Goal: Transaction & Acquisition: Register for event/course

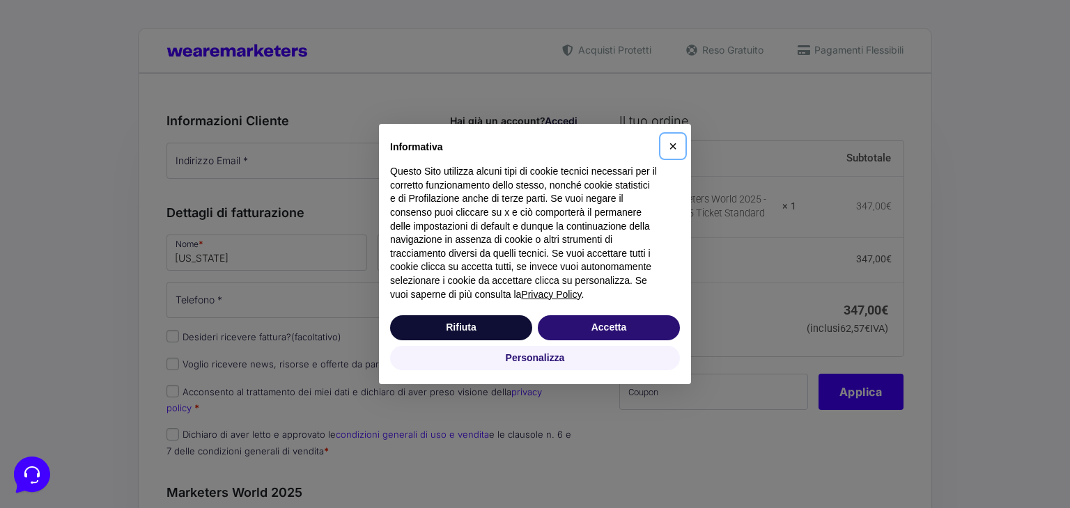
click at [677, 143] on button "×" at bounding box center [672, 146] width 22 height 22
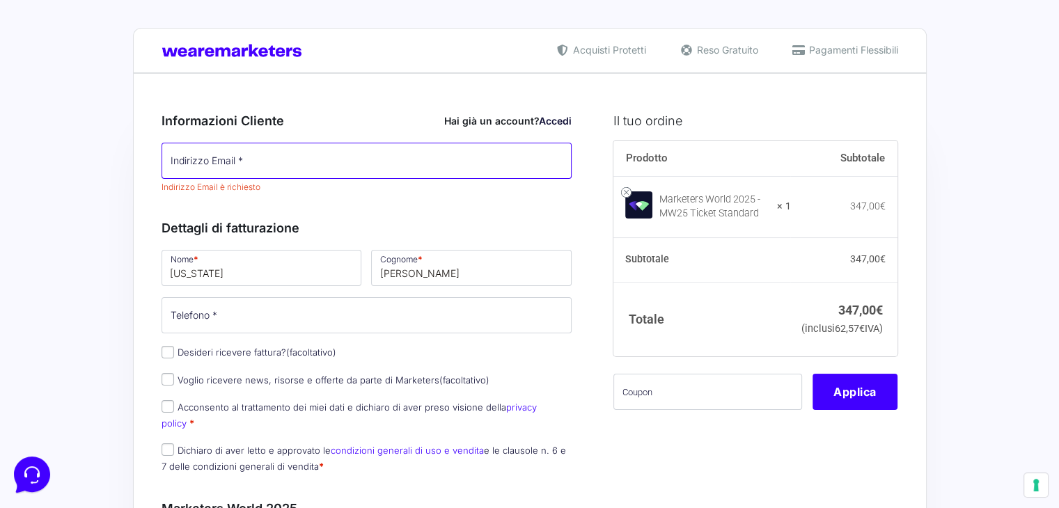
click at [301, 166] on input "Indirizzo Email *" at bounding box center [367, 161] width 411 height 36
type input "[EMAIL_ADDRESS][DOMAIN_NAME]"
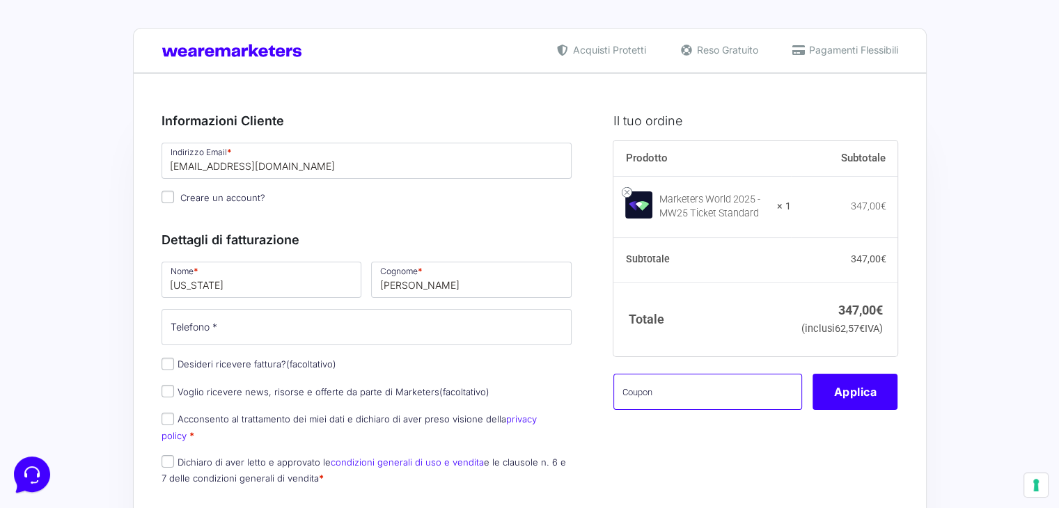
click at [704, 410] on input "text" at bounding box center [707, 392] width 189 height 36
paste input "VIRMW25"
type input "VIRMW25"
type button "Apply"
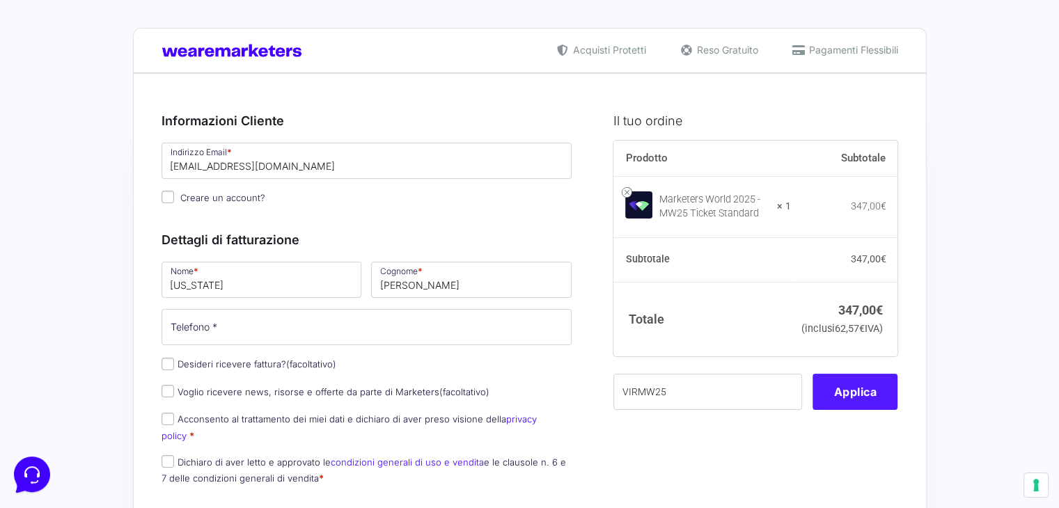
click at [844, 410] on button "Applica" at bounding box center [855, 392] width 85 height 36
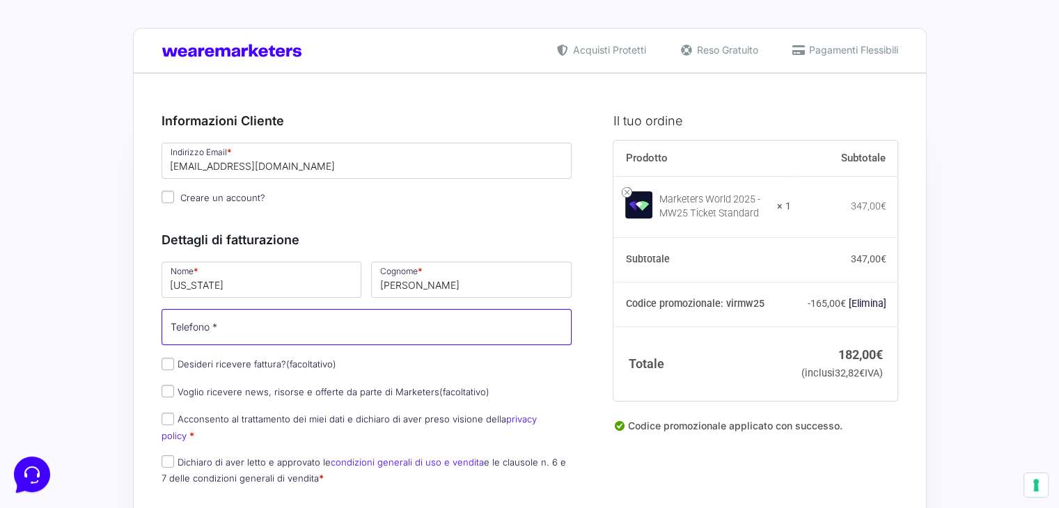
click at [240, 335] on input "Telefono *" at bounding box center [367, 327] width 411 height 36
type input "3490758865"
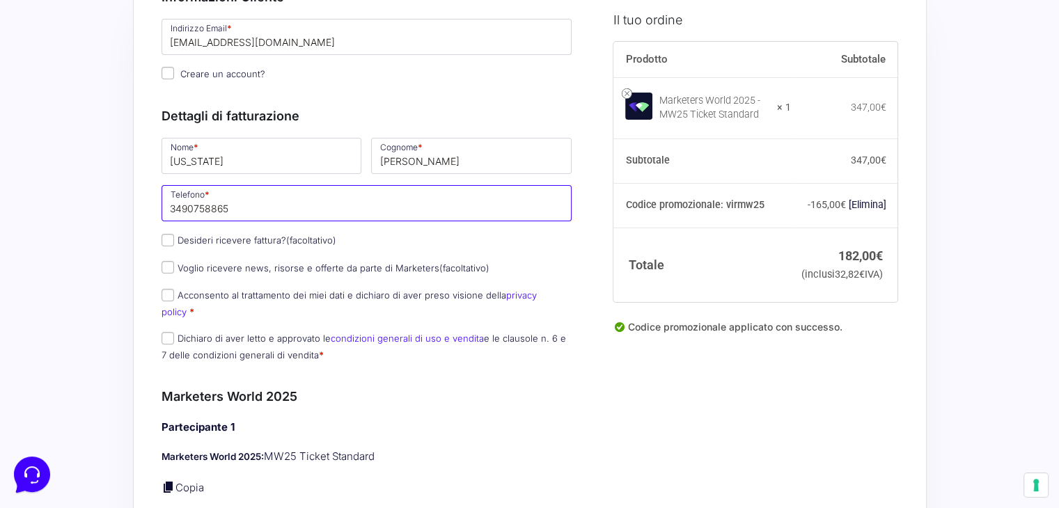
scroll to position [139, 0]
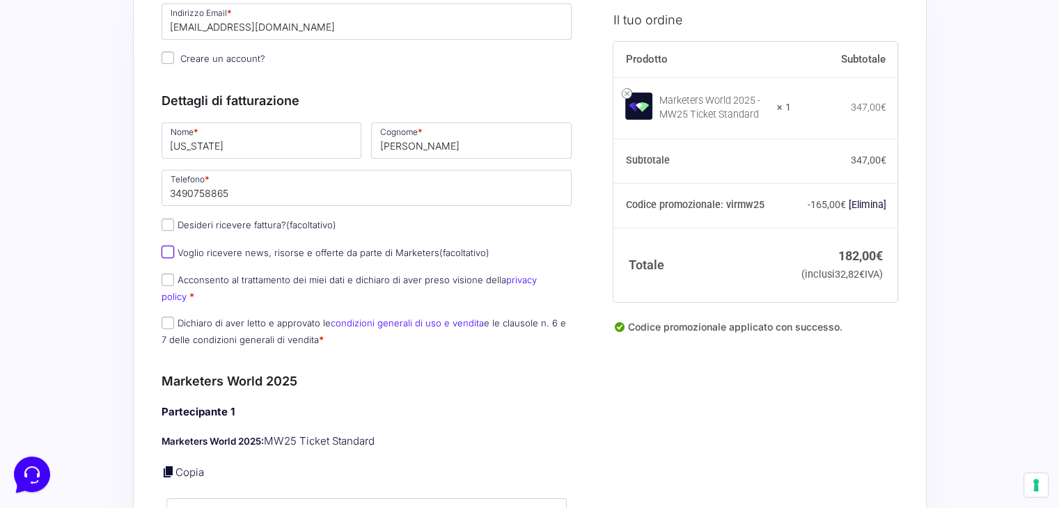
click at [171, 251] on input "Voglio ricevere news, risorse e offerte da parte di Marketers (facoltativo)" at bounding box center [168, 252] width 13 height 13
checkbox input "false"
click at [170, 279] on input "Acconsento al trattamento dei miei dati e dichiaro di aver preso visione della …" at bounding box center [168, 280] width 13 height 13
checkbox input "true"
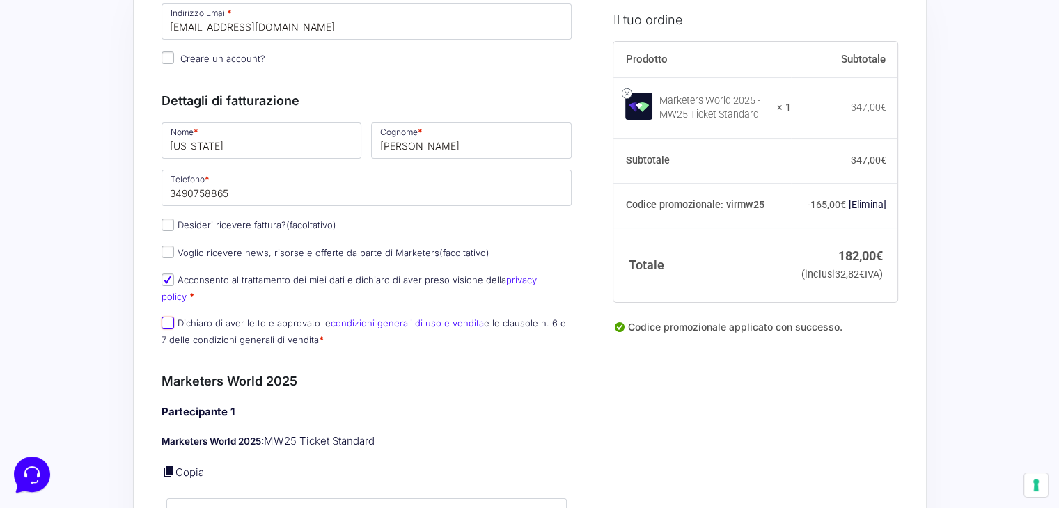
click at [170, 317] on input "Dichiaro di aver letto e approvato le condizioni generali di uso e vendita e le…" at bounding box center [168, 323] width 13 height 13
checkbox input "true"
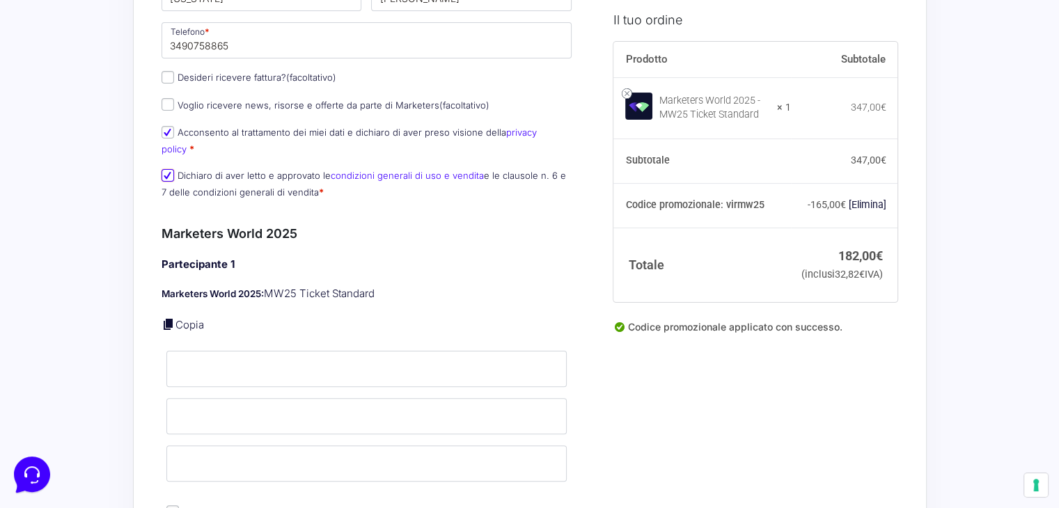
scroll to position [348, 0]
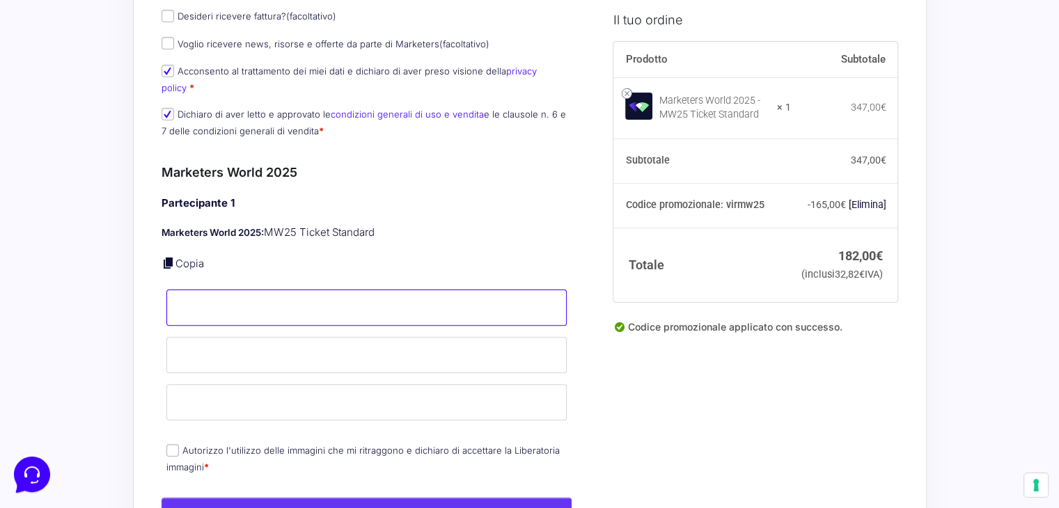
click at [295, 290] on input "Nome *" at bounding box center [366, 308] width 401 height 36
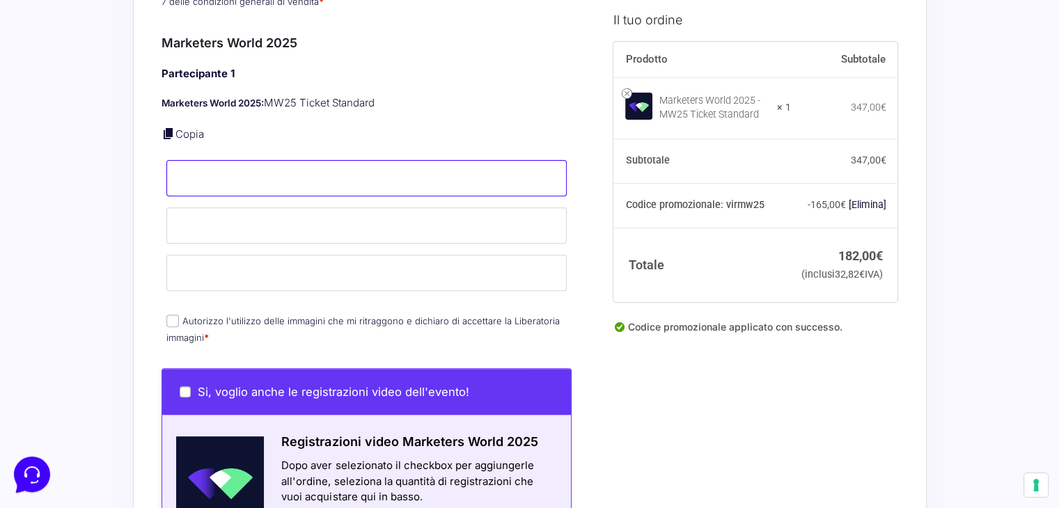
scroll to position [487, 0]
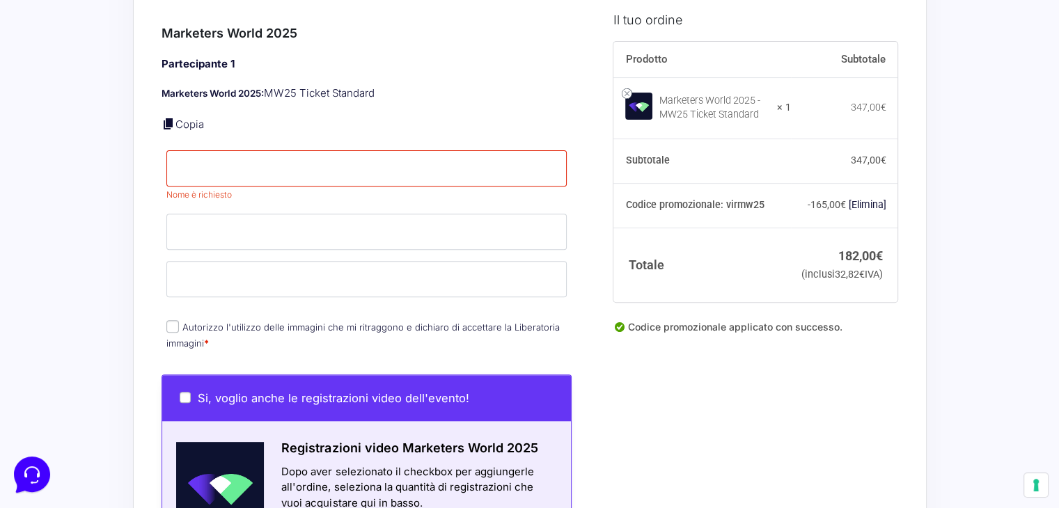
click at [184, 118] on link "Copia" at bounding box center [189, 124] width 29 height 13
type input "[US_STATE]"
type input "[PERSON_NAME]"
type input "[EMAIL_ADDRESS][DOMAIN_NAME]"
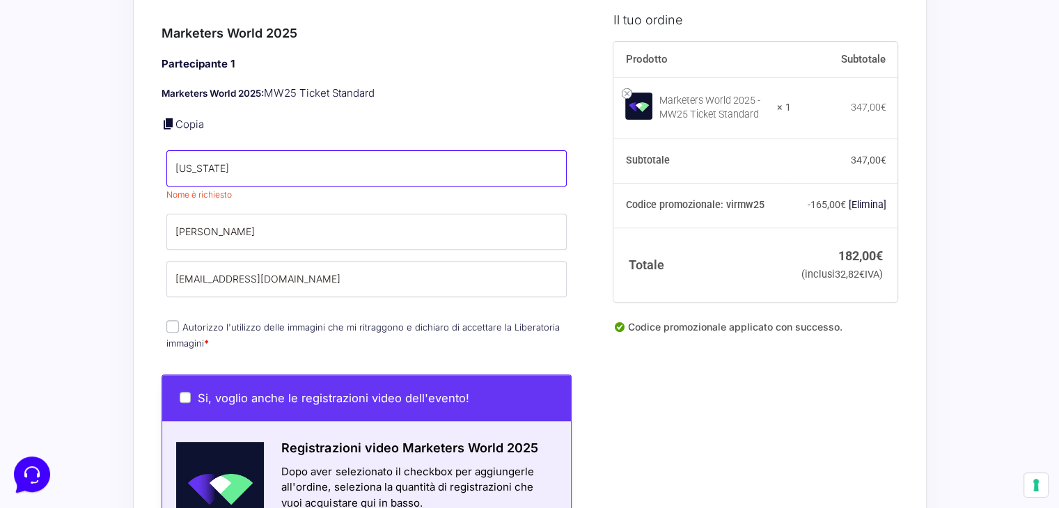
click at [217, 157] on input "[US_STATE]" at bounding box center [366, 168] width 401 height 36
drag, startPoint x: 256, startPoint y: 141, endPoint x: 120, endPoint y: 129, distance: 136.3
click at [120, 129] on div "Acquisti Protetti Reso Gratuito Pagamenti Flessibili Riepilogo Ordine 182,00 € …" at bounding box center [529, 450] width 1059 height 1874
type input "[PERSON_NAME]"
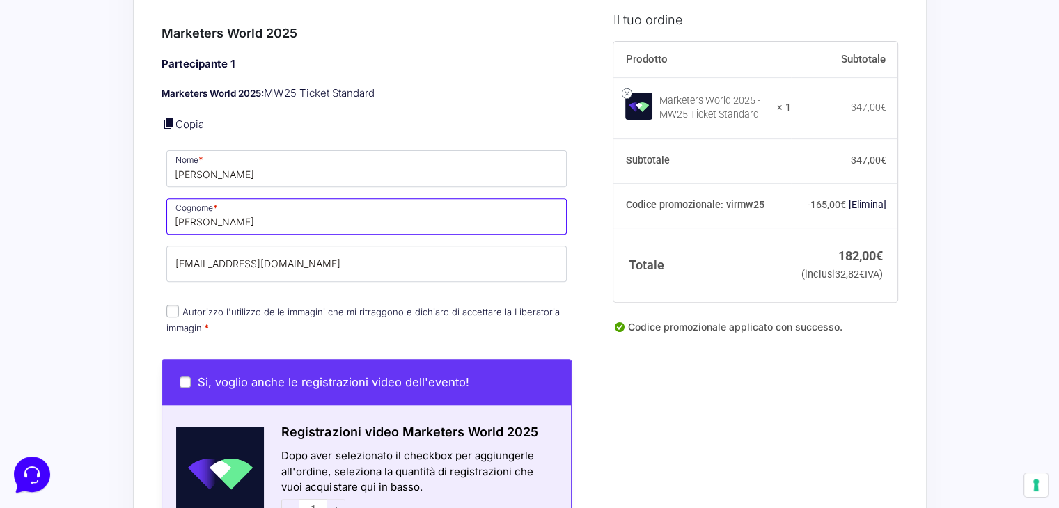
type input "[PERSON_NAME]"
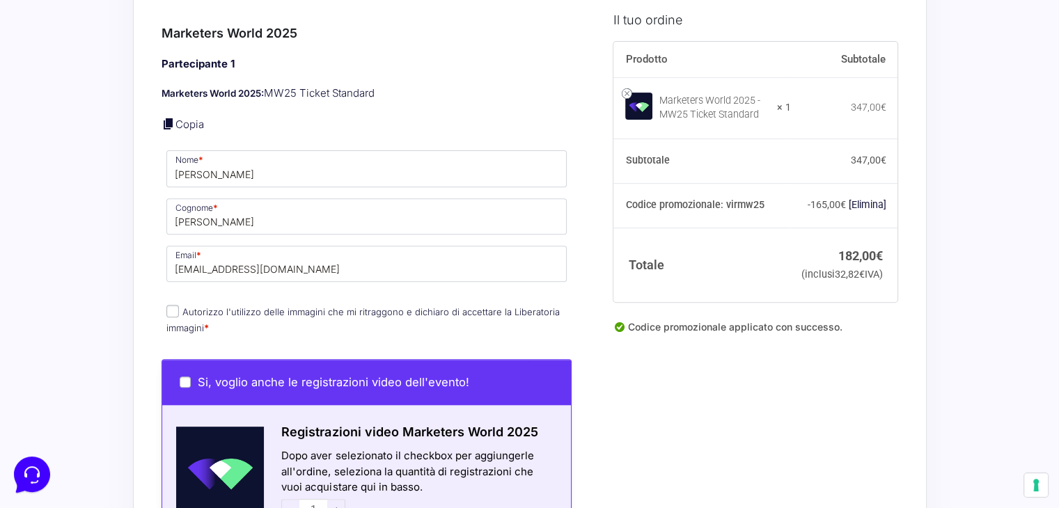
click at [177, 305] on input "Autorizzo l'utilizzo delle immagini che mi ritraggono e dichiaro di accettare l…" at bounding box center [172, 311] width 13 height 13
checkbox input "true"
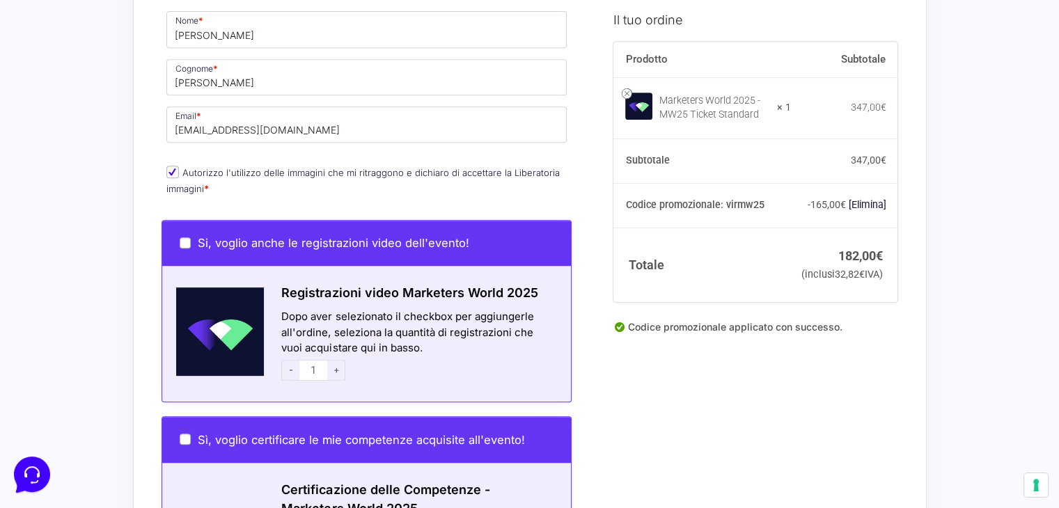
scroll to position [766, 0]
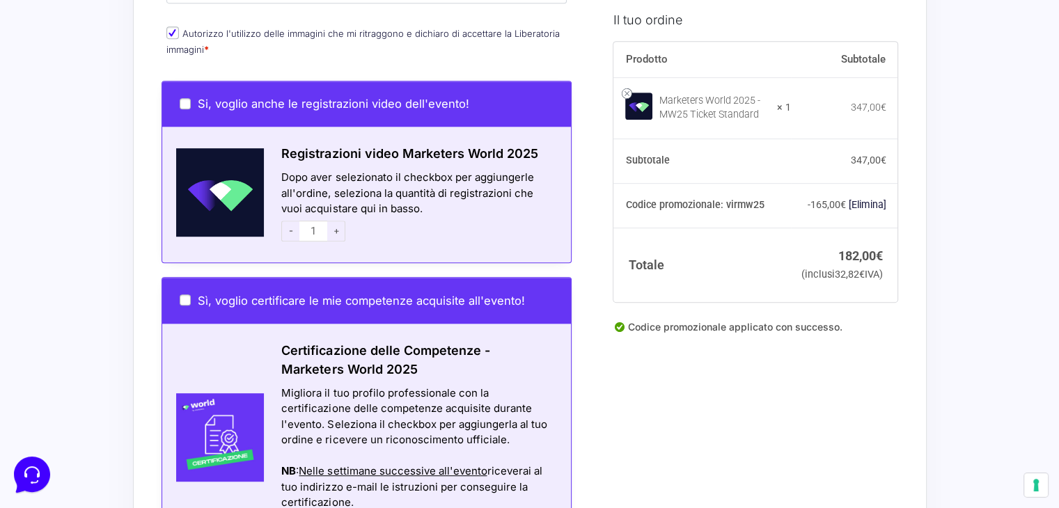
click at [338, 221] on span "+" at bounding box center [336, 231] width 18 height 21
click at [287, 221] on span "-" at bounding box center [290, 231] width 18 height 21
type input "1"
click at [287, 221] on span "-" at bounding box center [290, 231] width 18 height 21
click at [418, 197] on div "Dopo aver selezionato il checkbox per aggiungerle all'ordine, seleziona la quan…" at bounding box center [417, 207] width 307 height 75
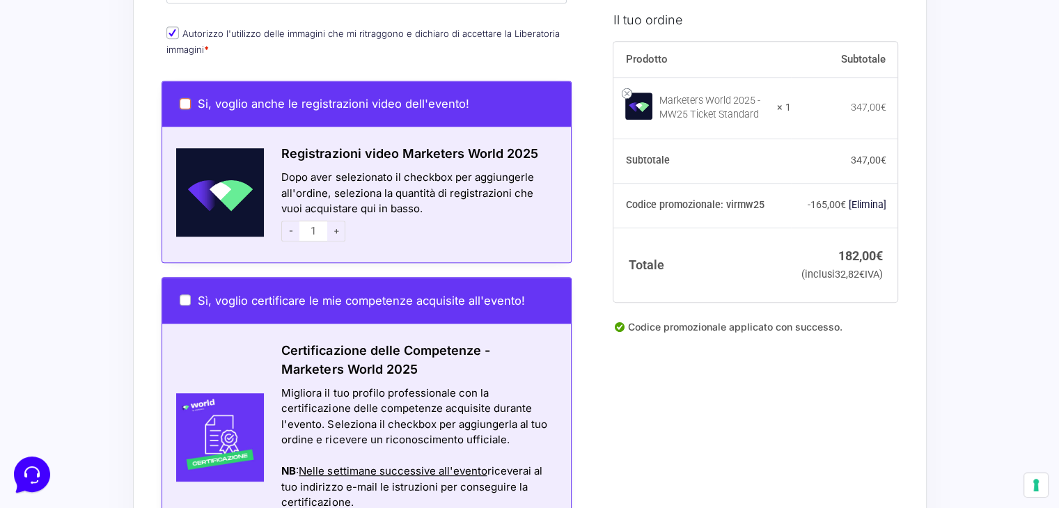
click at [185, 98] on input "Si, voglio anche le registrazioni video dell'evento!" at bounding box center [185, 103] width 11 height 11
checkbox input "true"
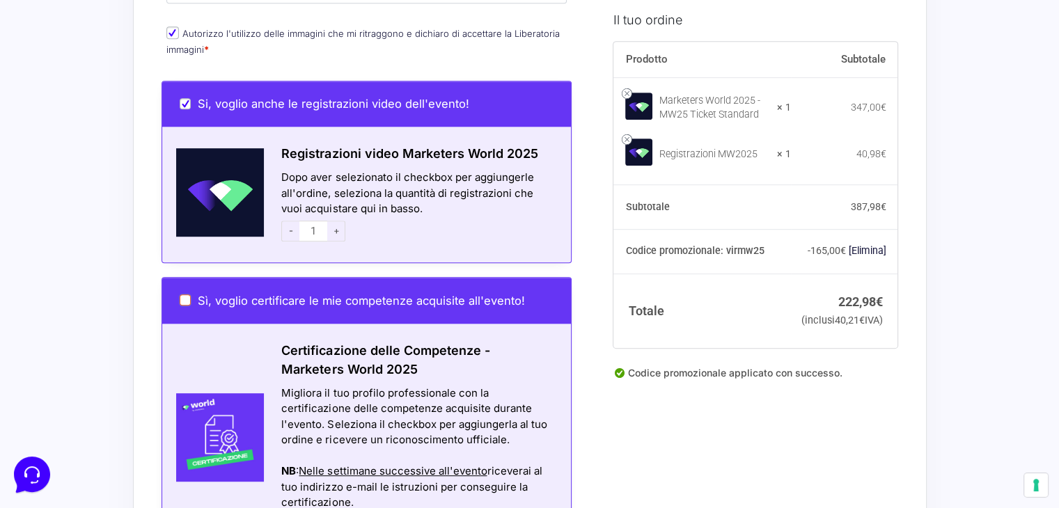
click at [186, 295] on input "Sì, voglio certificare le mie competenze acquisite all'evento!" at bounding box center [185, 300] width 11 height 11
checkbox input "true"
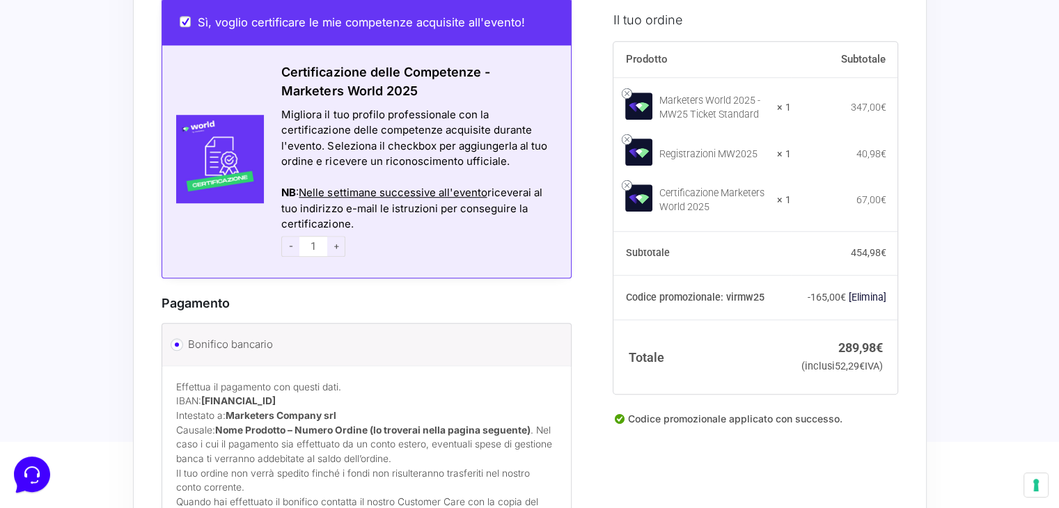
scroll to position [836, 0]
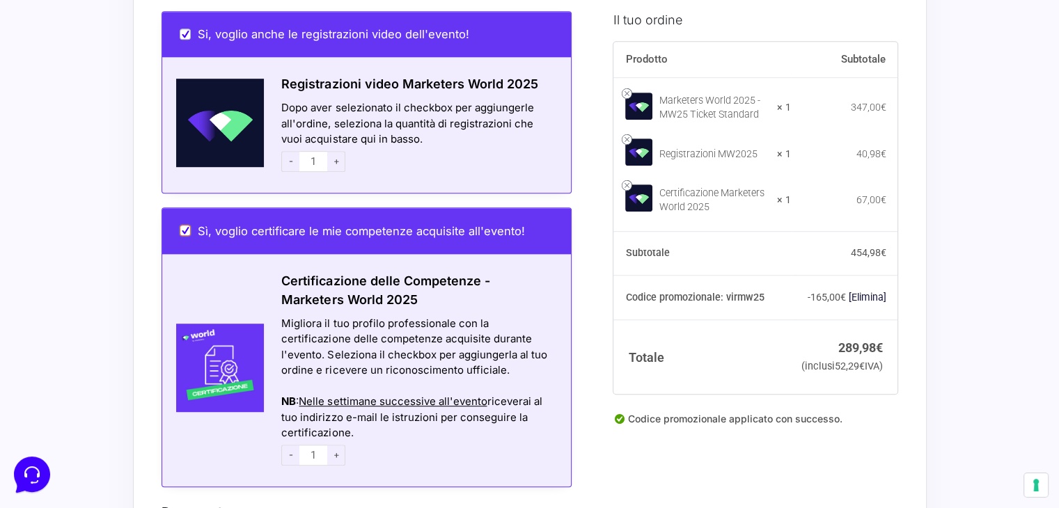
click at [188, 225] on input "Sì, voglio certificare le mie competenze acquisite all'evento!" at bounding box center [185, 230] width 11 height 11
checkbox input "false"
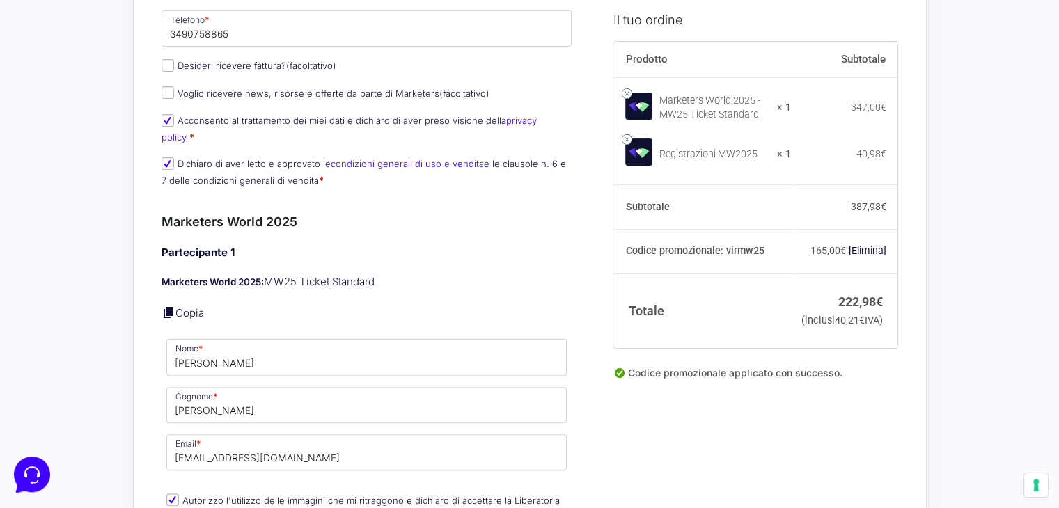
scroll to position [209, 0]
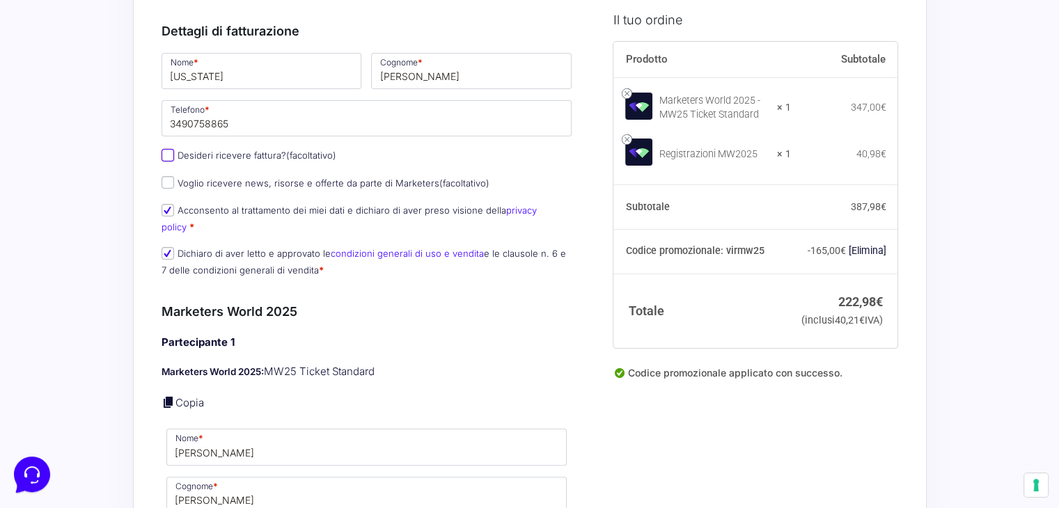
click at [166, 155] on input "Desideri ricevere fattura? (facoltativo)" at bounding box center [168, 155] width 13 height 13
checkbox input "true"
select select "IT"
type input "0000000"
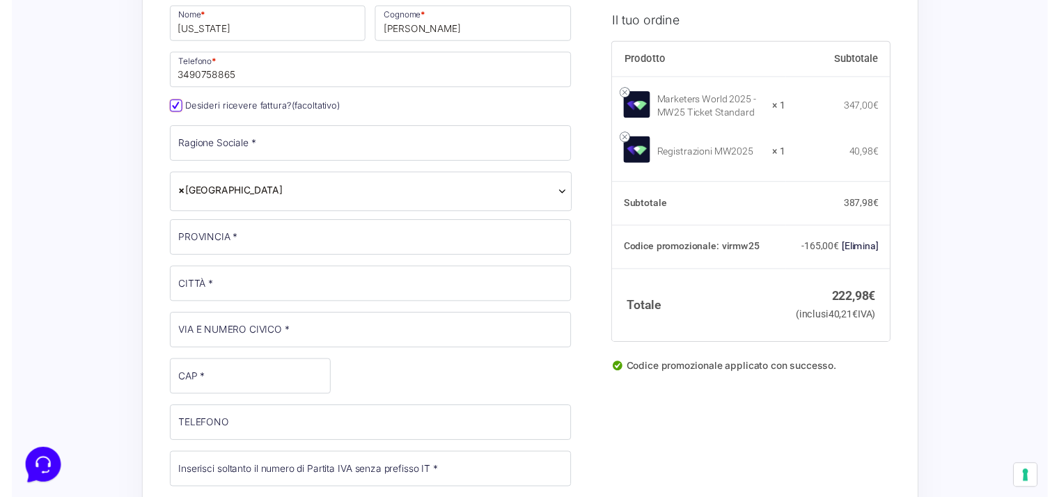
scroll to position [279, 0]
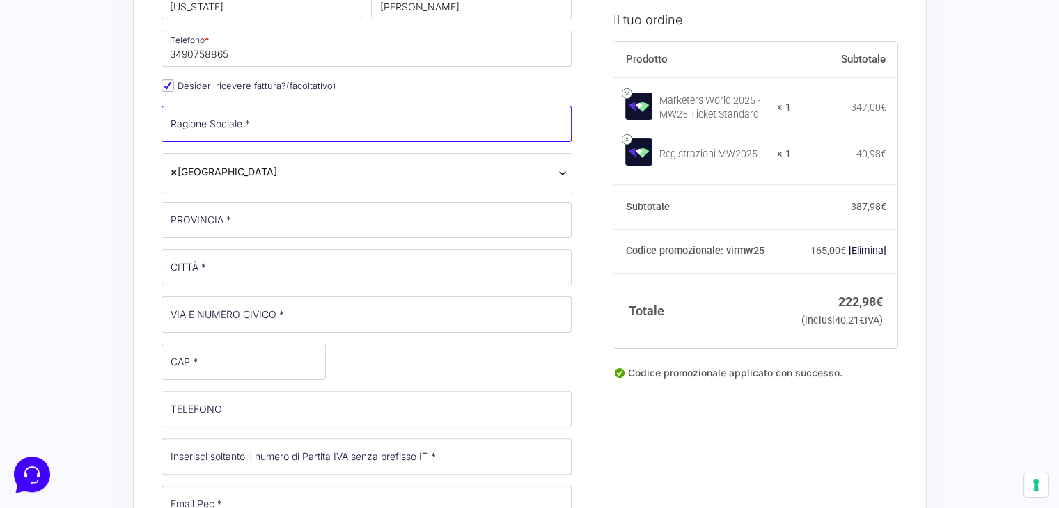
click at [255, 118] on input "Ragione Sociale *" at bounding box center [367, 124] width 411 height 36
click at [279, 123] on input "Ragione Sociale *" at bounding box center [367, 124] width 411 height 36
type input "Codeway SA"
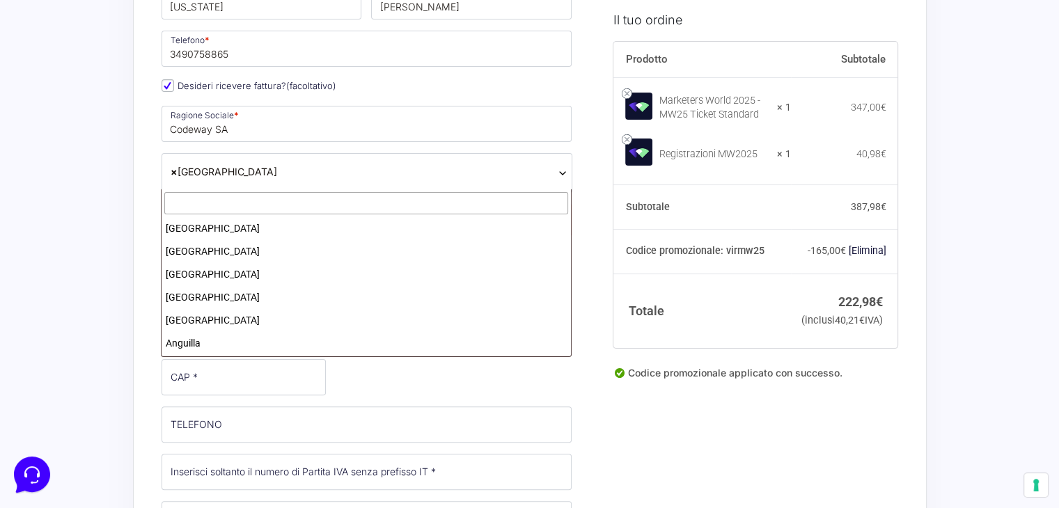
click at [564, 170] on b at bounding box center [562, 173] width 11 height 11
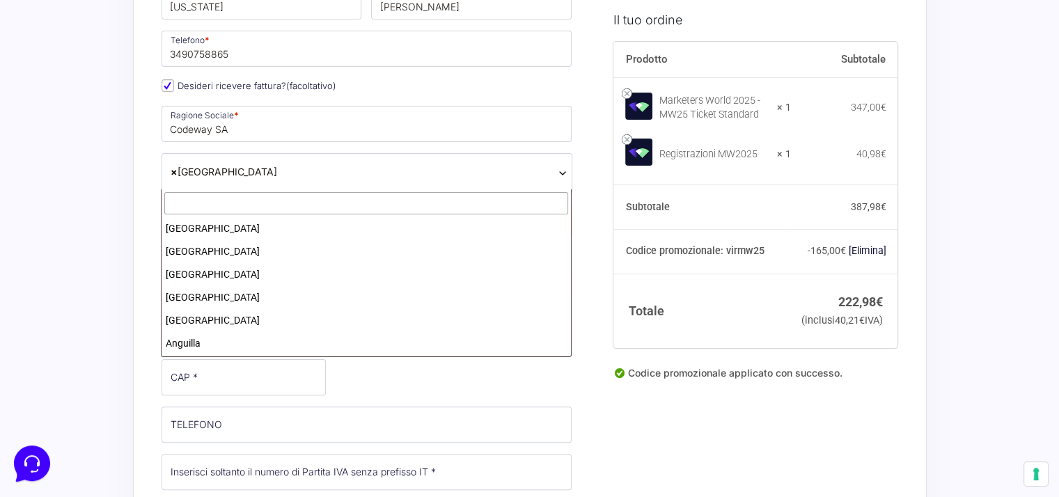
scroll to position [2642, 0]
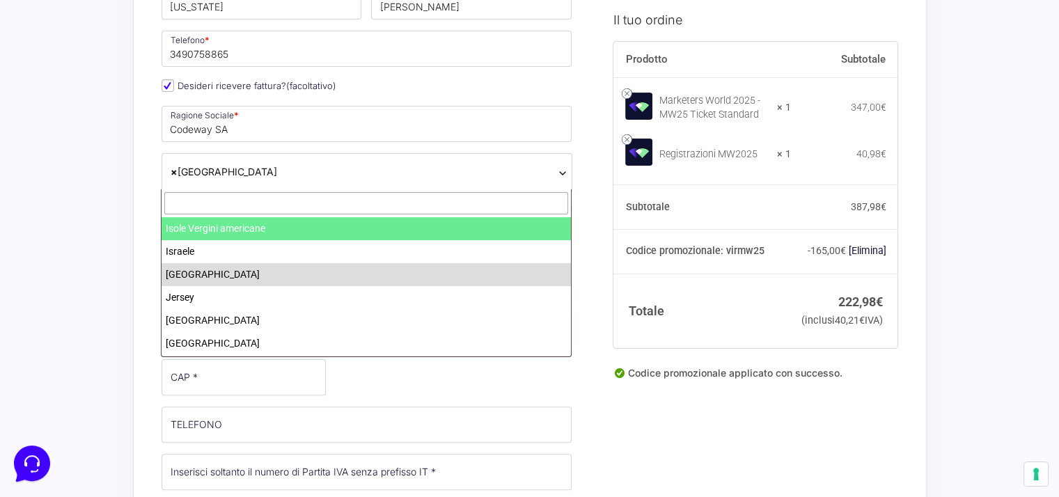
click at [228, 205] on input "text" at bounding box center [366, 203] width 404 height 23
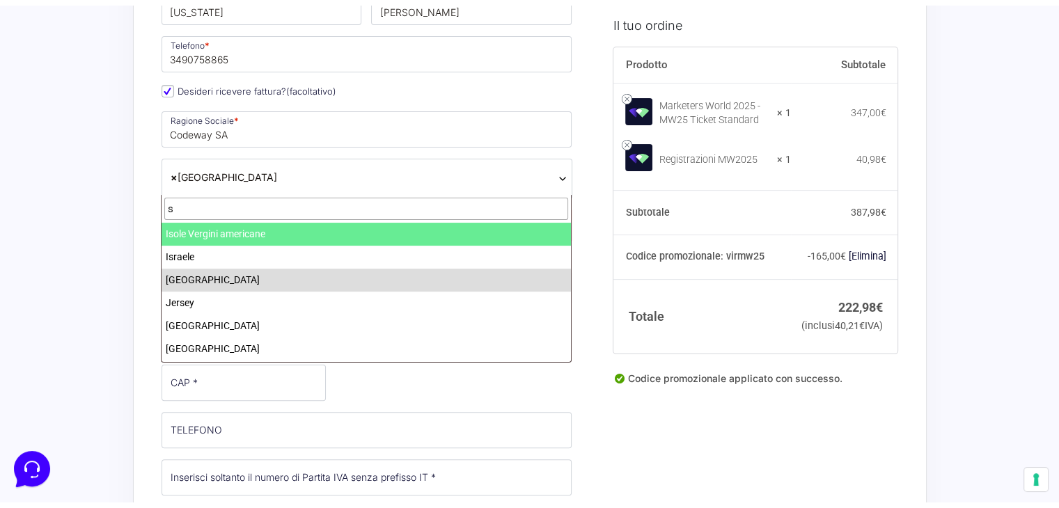
scroll to position [0, 0]
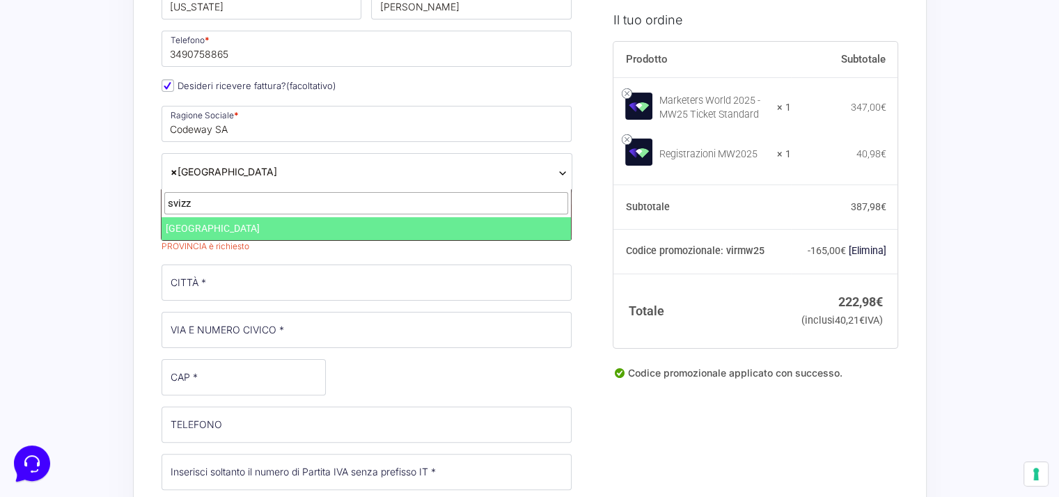
type input "svizz"
select select "CH"
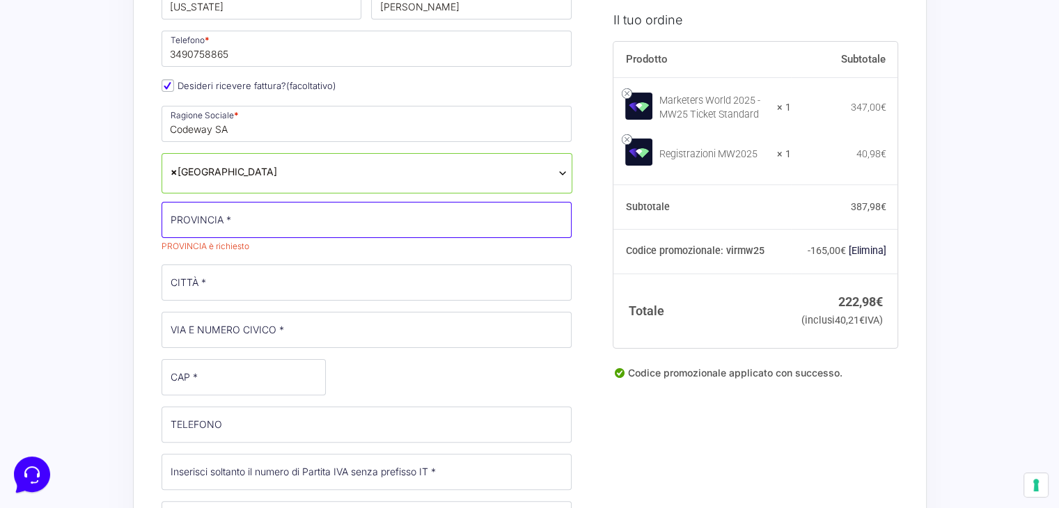
click at [270, 217] on input "PROVINCIA *" at bounding box center [367, 220] width 411 height 36
click at [206, 219] on input "PROVINCIA *" at bounding box center [367, 220] width 411 height 36
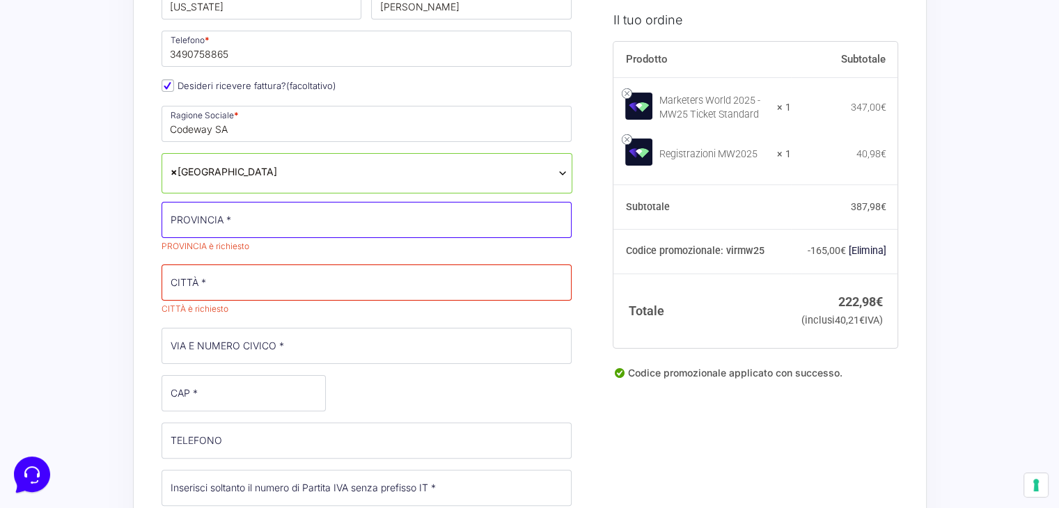
click at [196, 219] on input "PROVINCIA *" at bounding box center [367, 220] width 411 height 36
click at [195, 217] on input "PROVINCIA *" at bounding box center [367, 220] width 411 height 36
type input "chiasso"
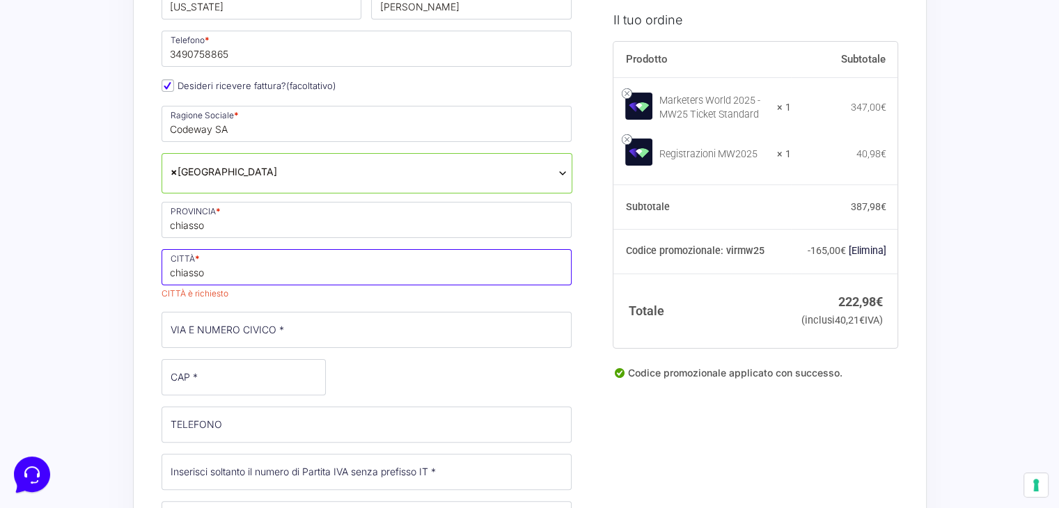
type input "chiasso"
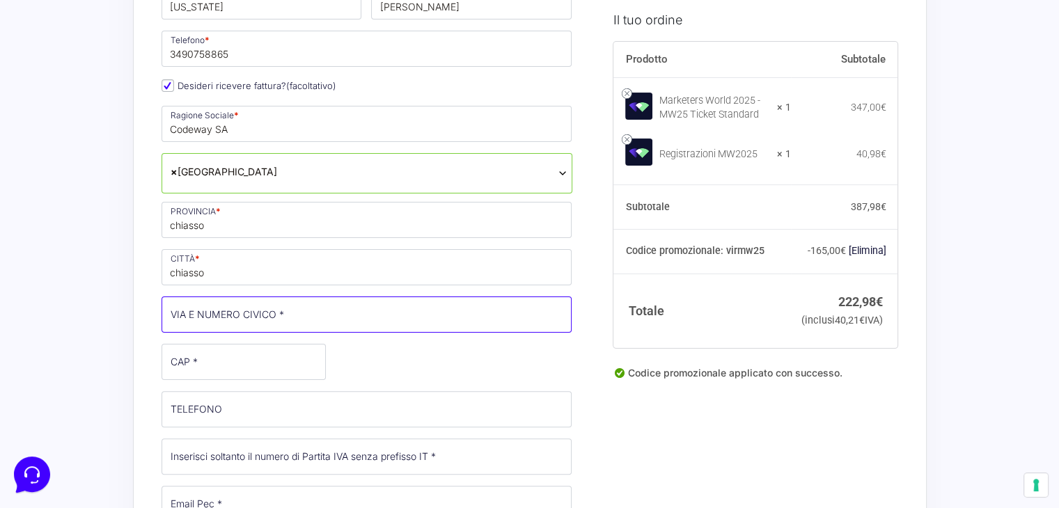
scroll to position [418, 0]
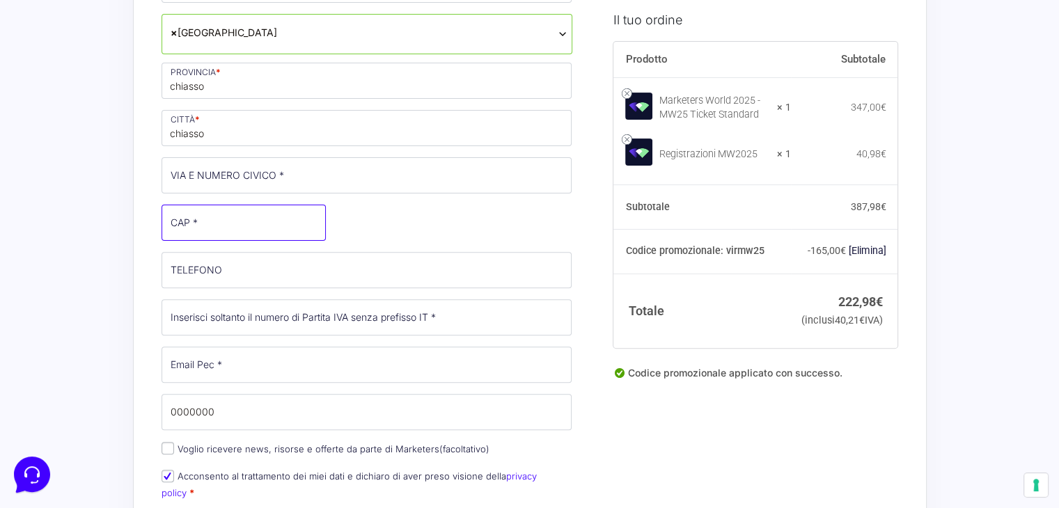
click at [196, 223] on input "CAP *" at bounding box center [244, 223] width 164 height 36
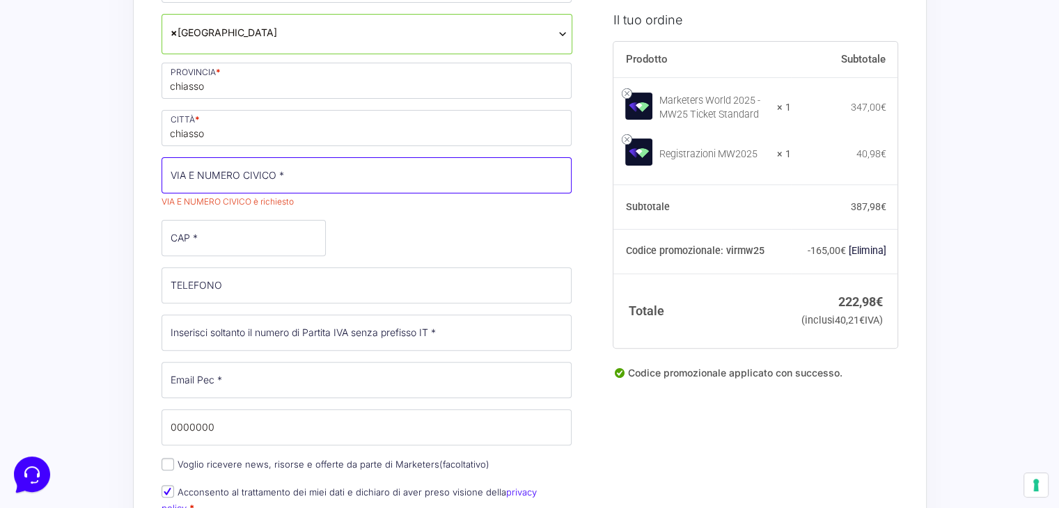
click at [242, 165] on input "VIA E NUMERO CIVICO *" at bounding box center [367, 175] width 411 height 36
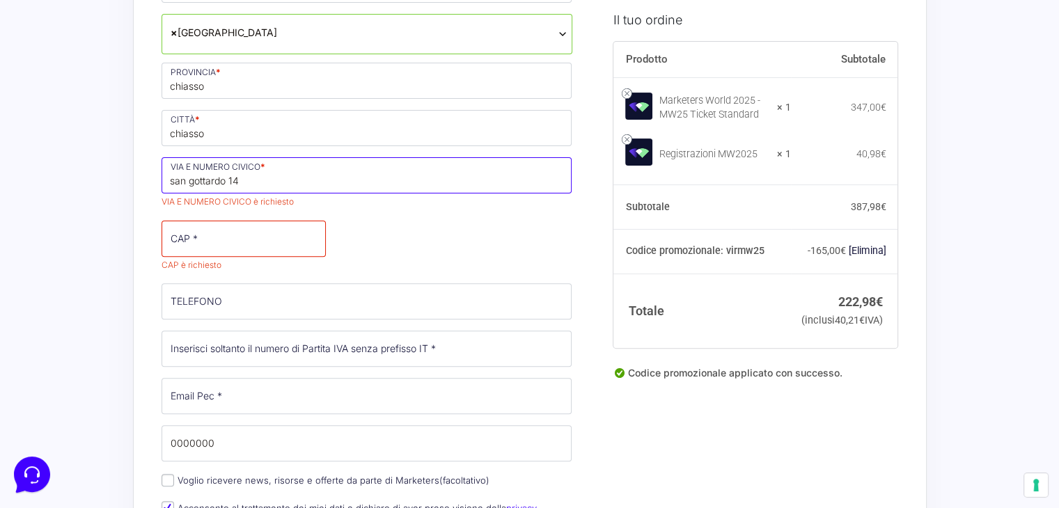
type input "san gottardo 14"
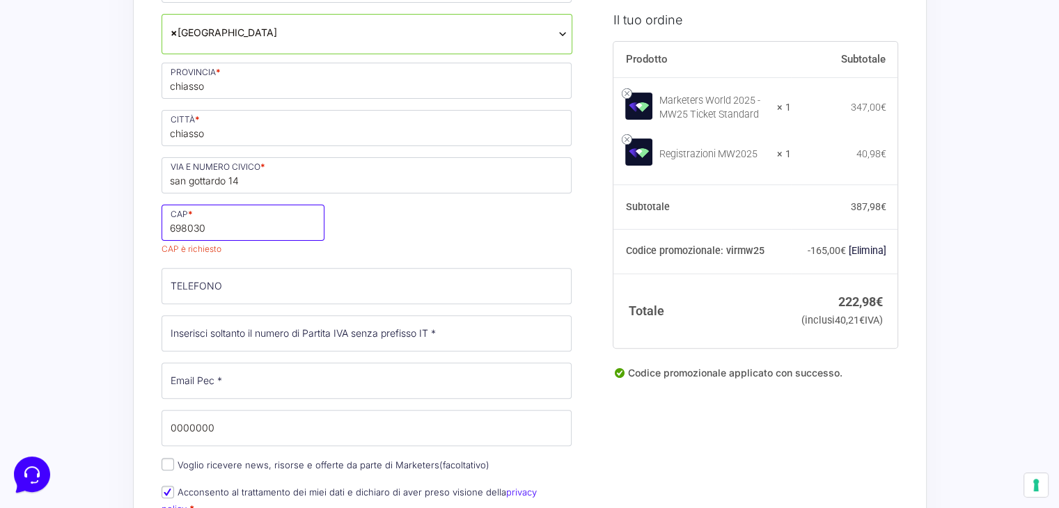
type input "698030"
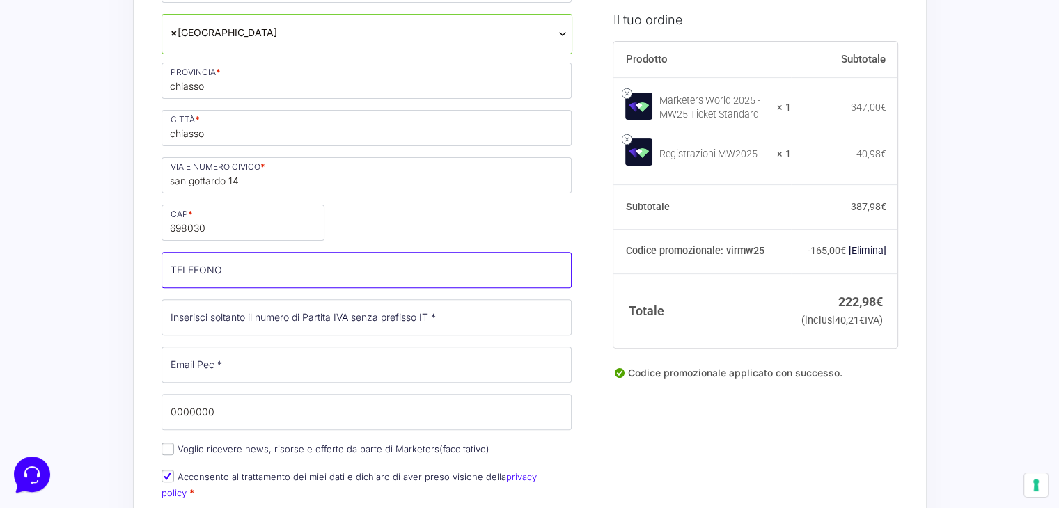
scroll to position [487, 0]
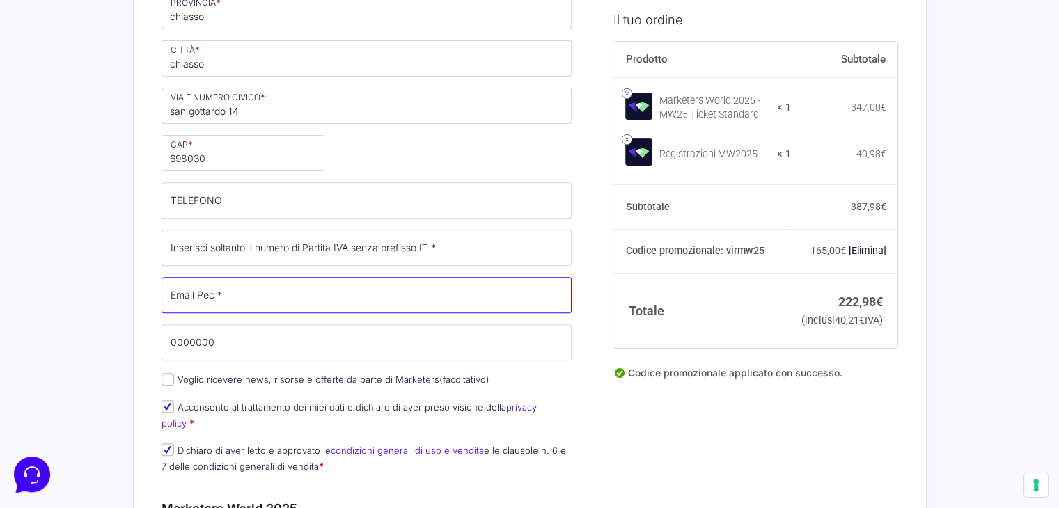
click at [253, 297] on input "Email Pec *" at bounding box center [367, 295] width 411 height 36
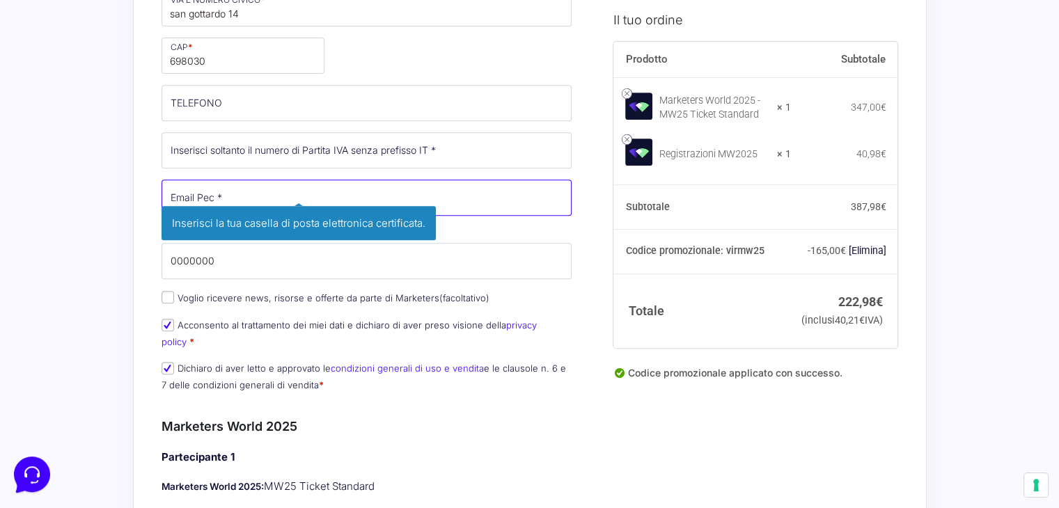
scroll to position [28, 0]
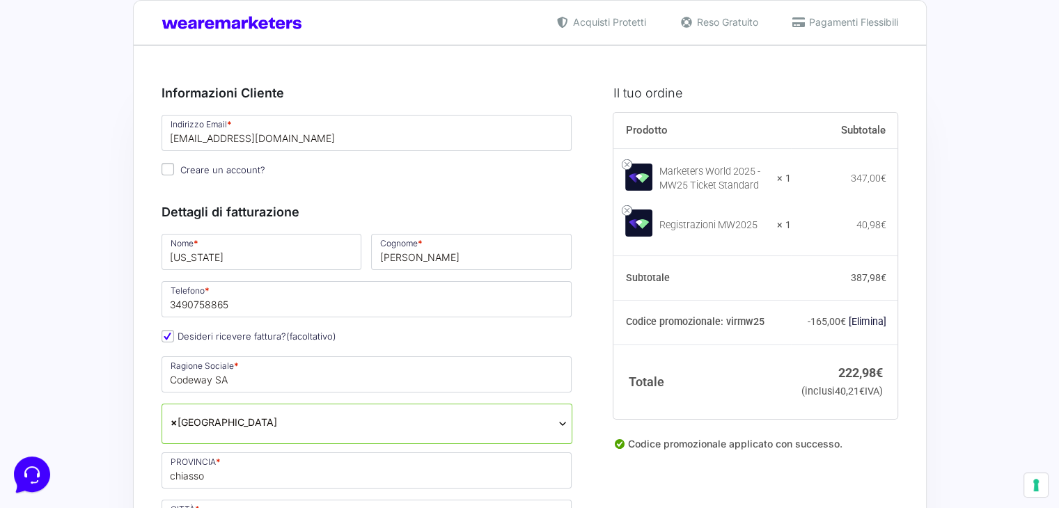
click at [404, 163] on p "Creare un account?" at bounding box center [367, 170] width 421 height 20
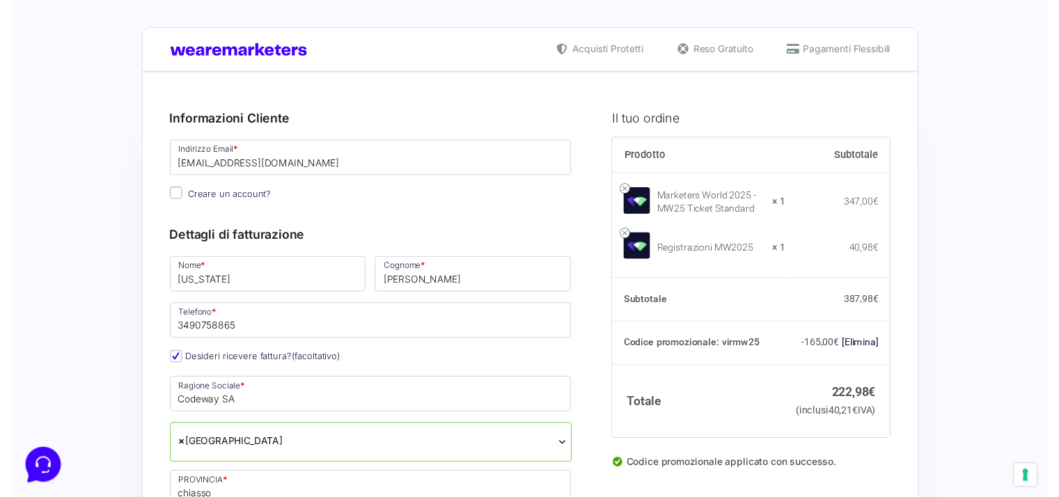
scroll to position [139, 0]
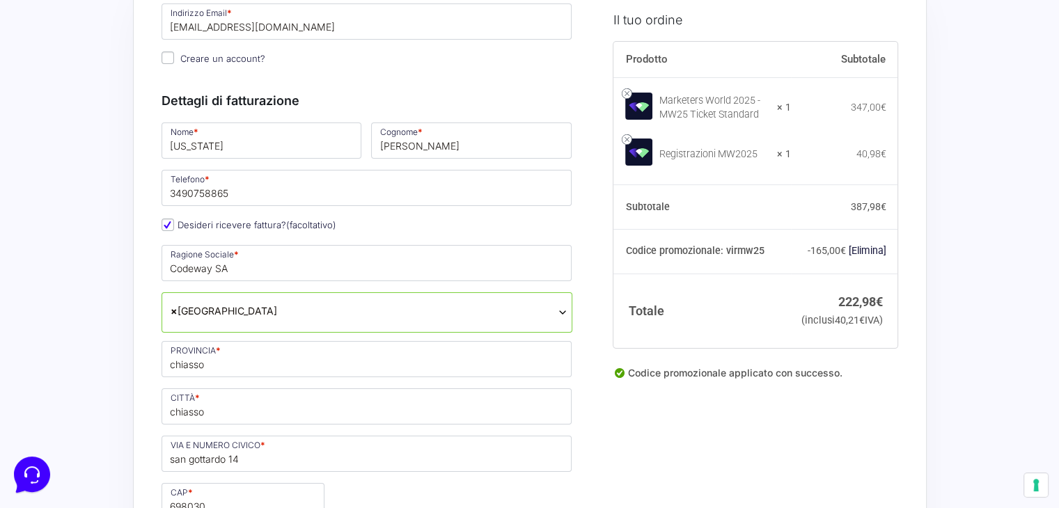
click at [214, 310] on span "× [GEOGRAPHIC_DATA]" at bounding box center [367, 311] width 393 height 15
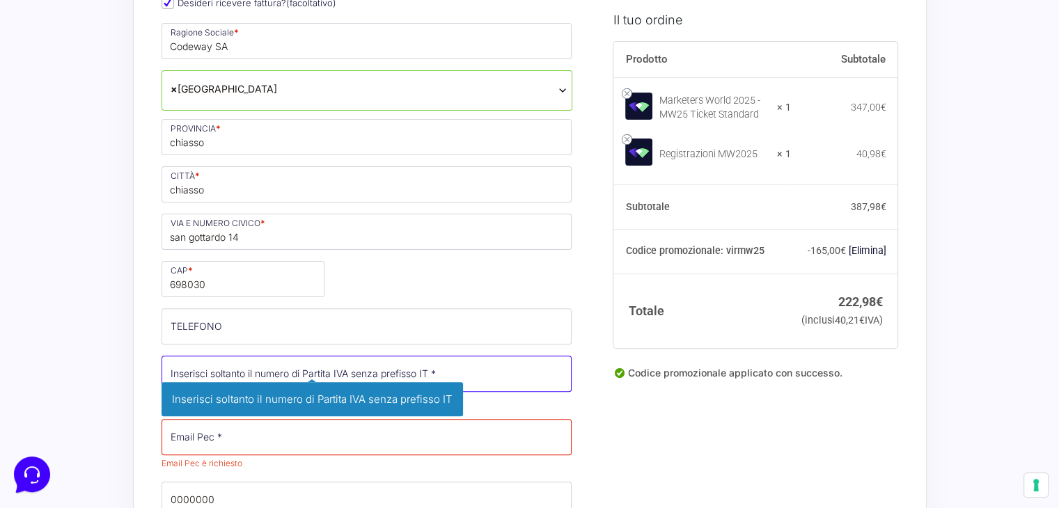
scroll to position [487, 0]
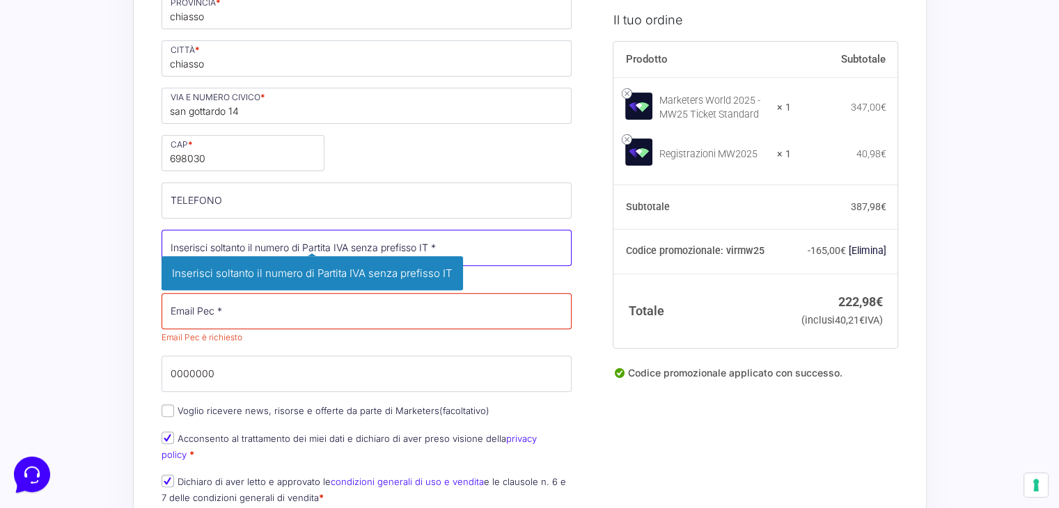
click at [322, 237] on input "Partita Iva *" at bounding box center [367, 248] width 411 height 36
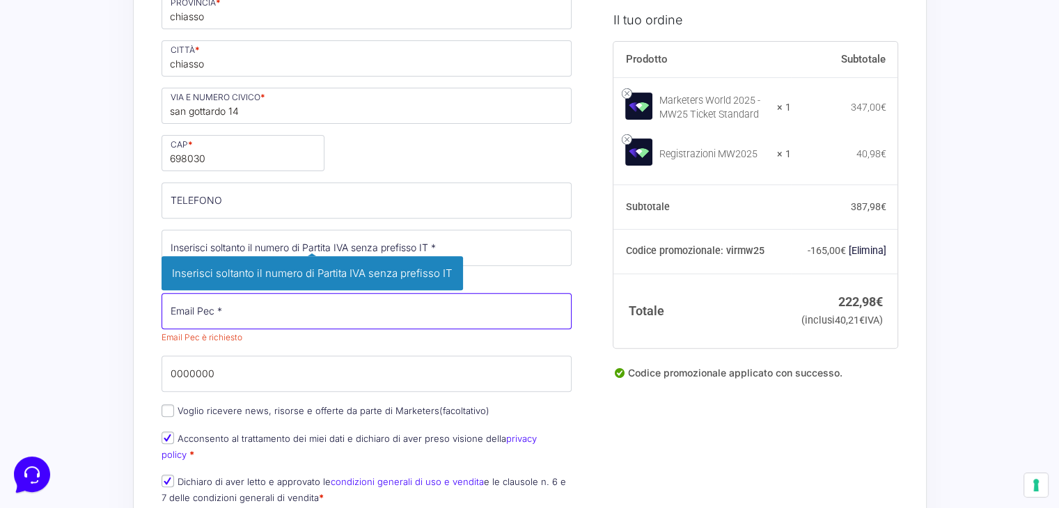
click at [247, 300] on div "Nome * [US_STATE] Cognome * [PERSON_NAME] Telefono * [PHONE_NUMBER] Desideri ri…" at bounding box center [367, 143] width 421 height 742
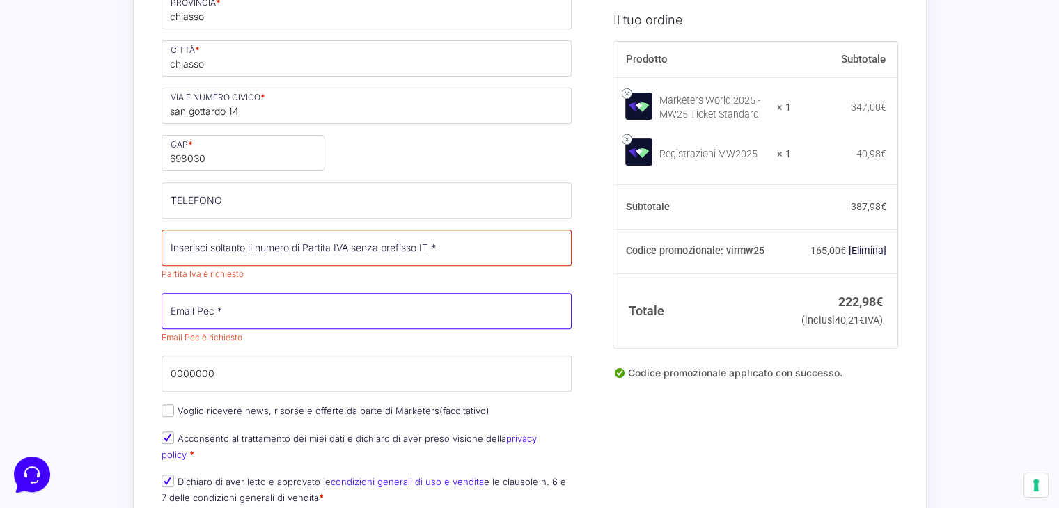
click at [247, 300] on input "Email Pec *" at bounding box center [367, 311] width 411 height 36
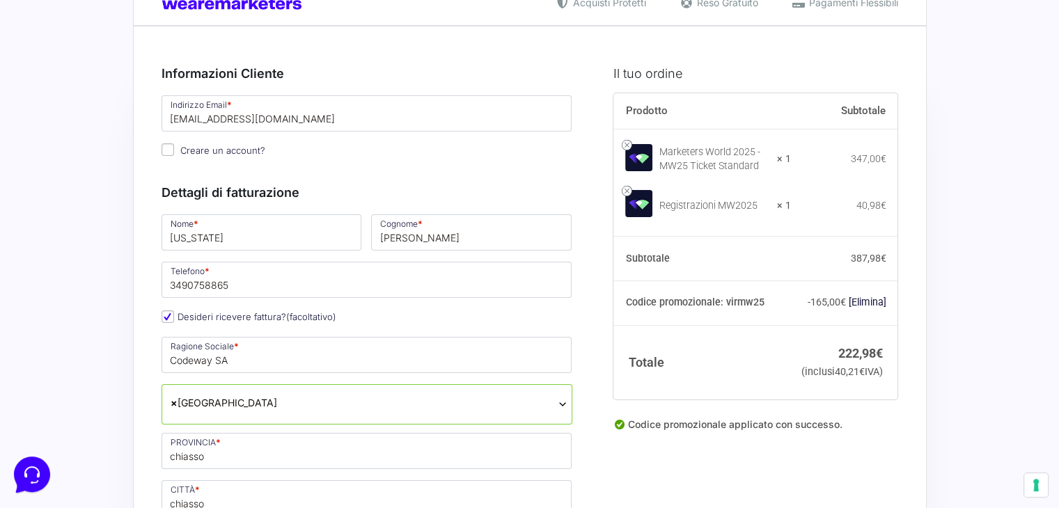
scroll to position [70, 0]
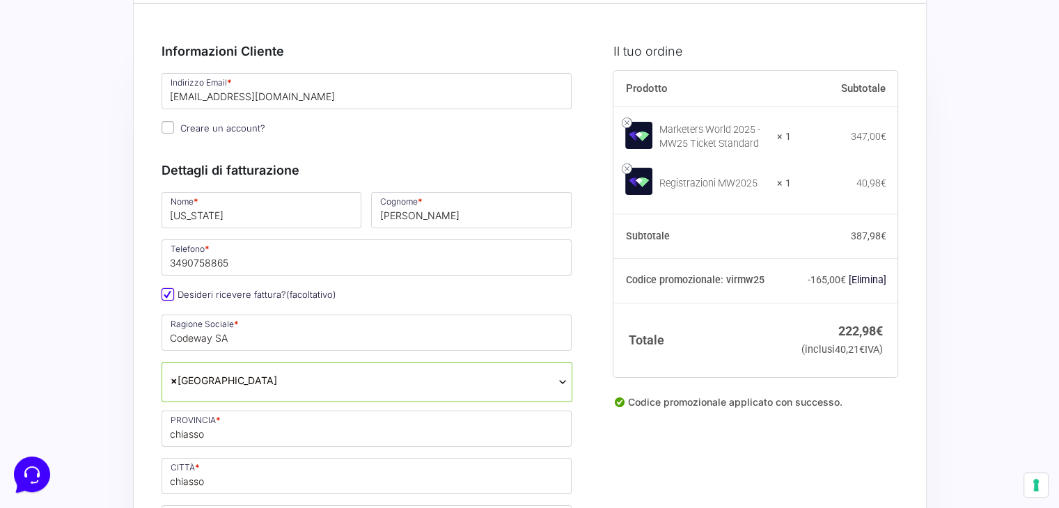
click at [168, 294] on input "Desideri ricevere fattura? (facoltativo)" at bounding box center [168, 294] width 13 height 13
checkbox input "false"
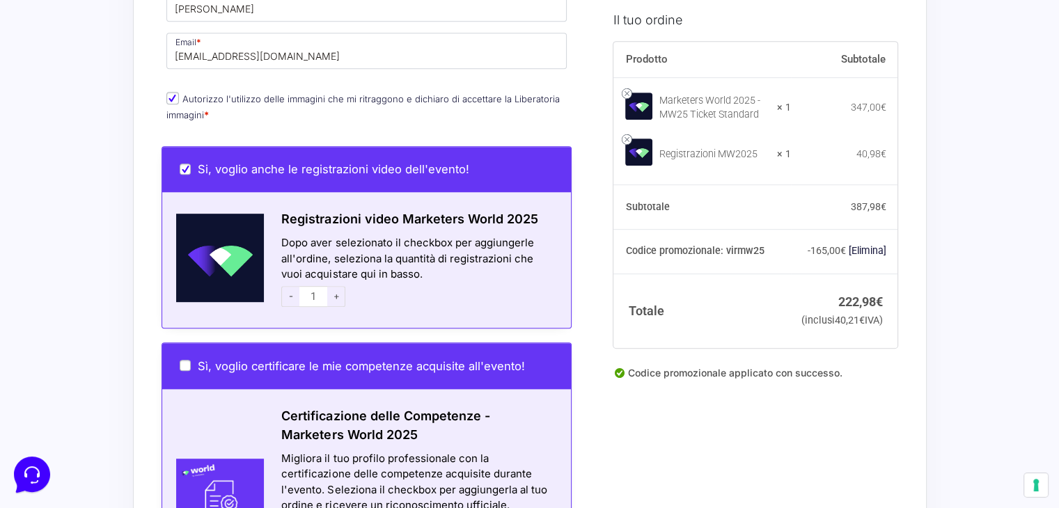
scroll to position [766, 0]
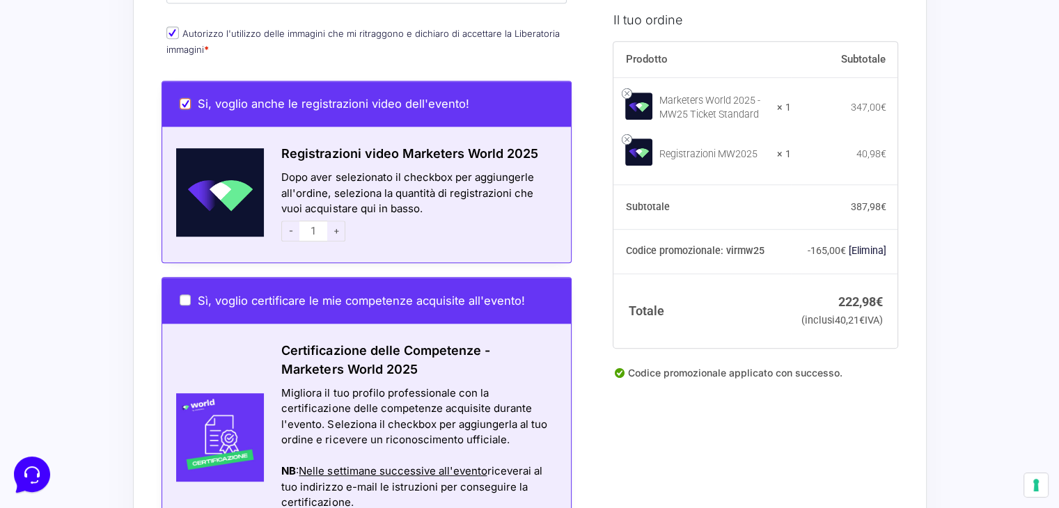
click at [180, 98] on input "Si, voglio anche le registrazioni video dell'evento!" at bounding box center [185, 103] width 11 height 11
checkbox input "false"
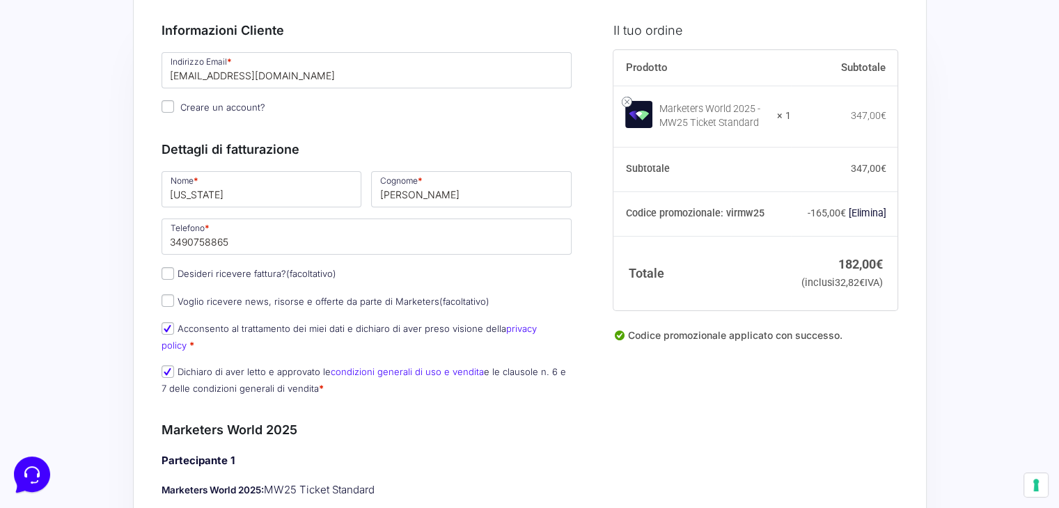
scroll to position [0, 0]
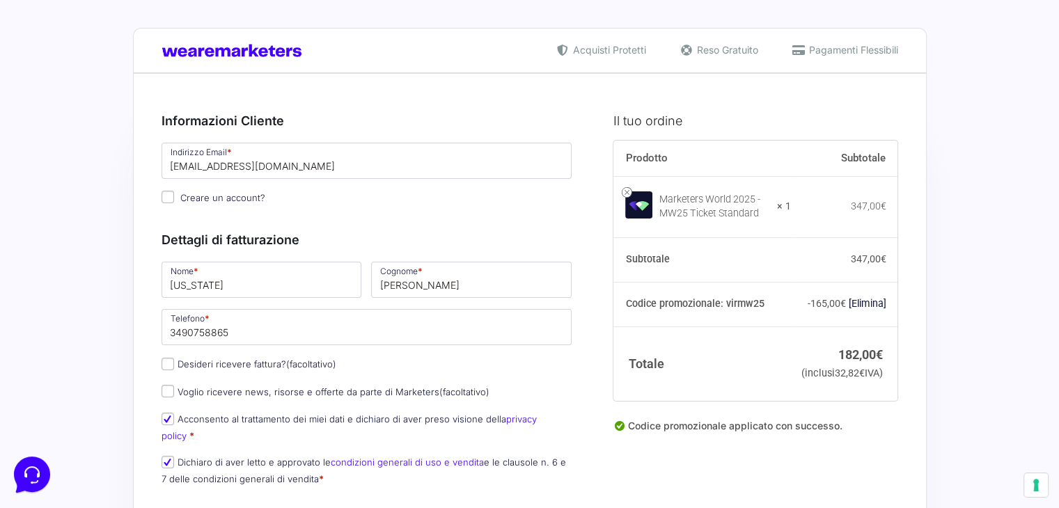
click at [372, 221] on div "Dettagli di fatturazione Nome * [US_STATE] Cognome * [PERSON_NAME] Telefono * […" at bounding box center [367, 355] width 411 height 281
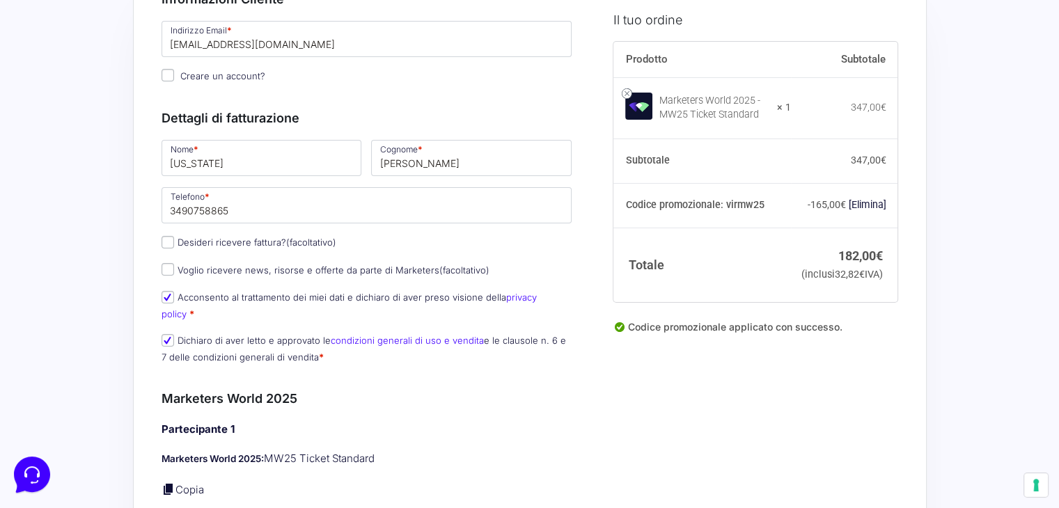
scroll to position [139, 0]
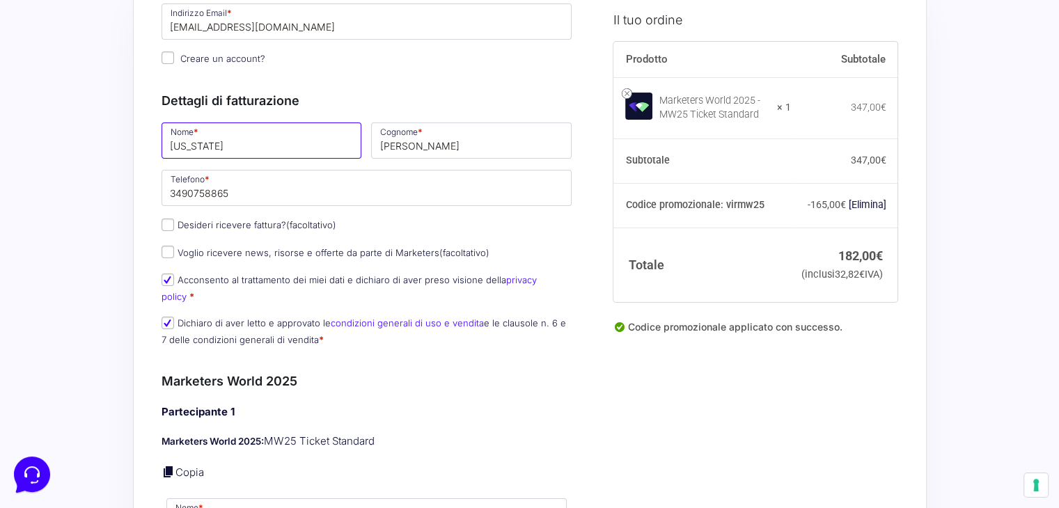
click at [231, 146] on input "[US_STATE]" at bounding box center [262, 141] width 201 height 36
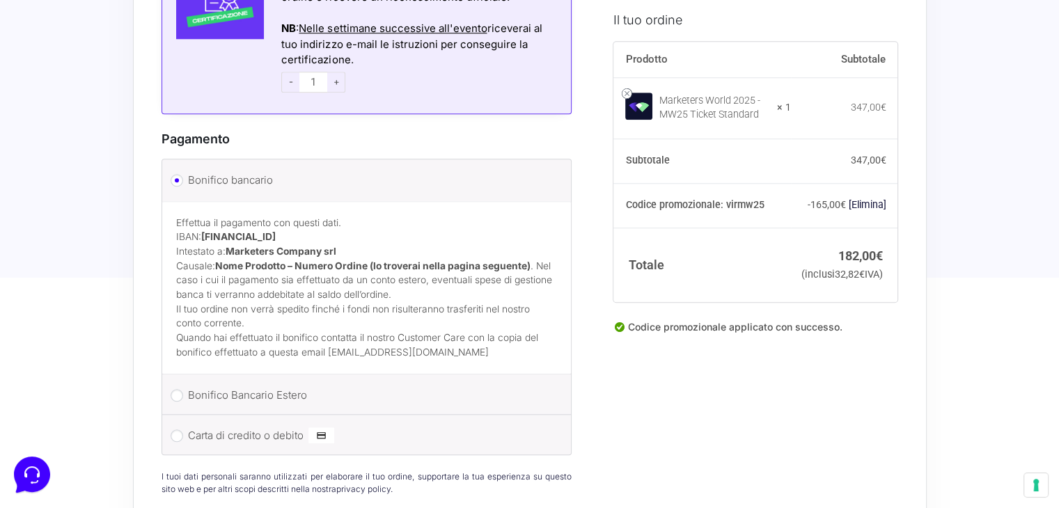
scroll to position [1323, 0]
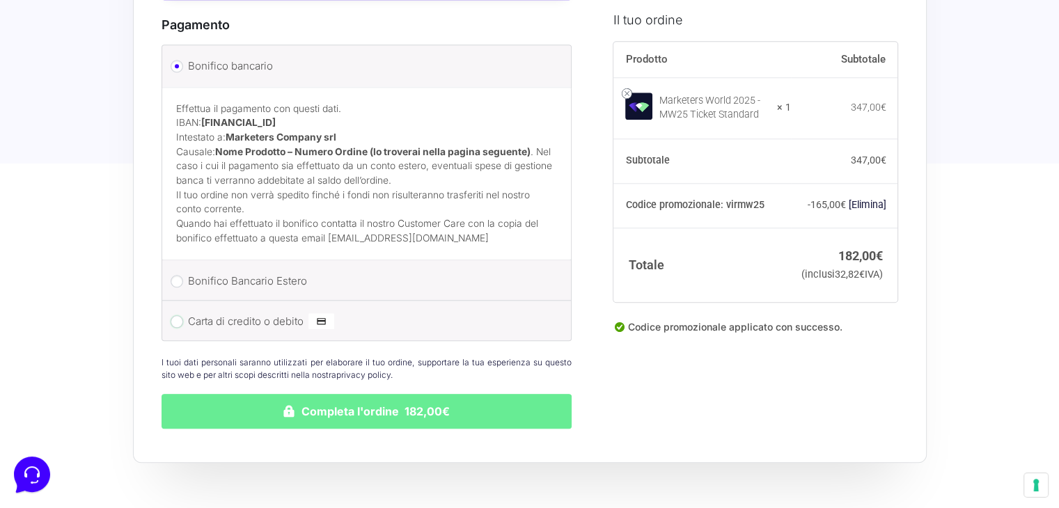
click at [178, 315] on input "Carta di credito o debito" at bounding box center [177, 321] width 13 height 13
radio input "true"
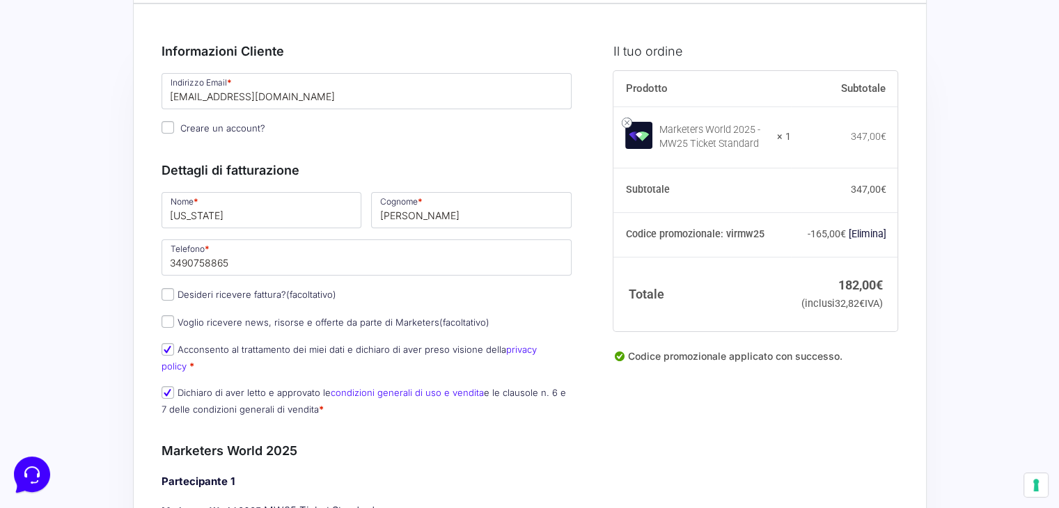
scroll to position [139, 0]
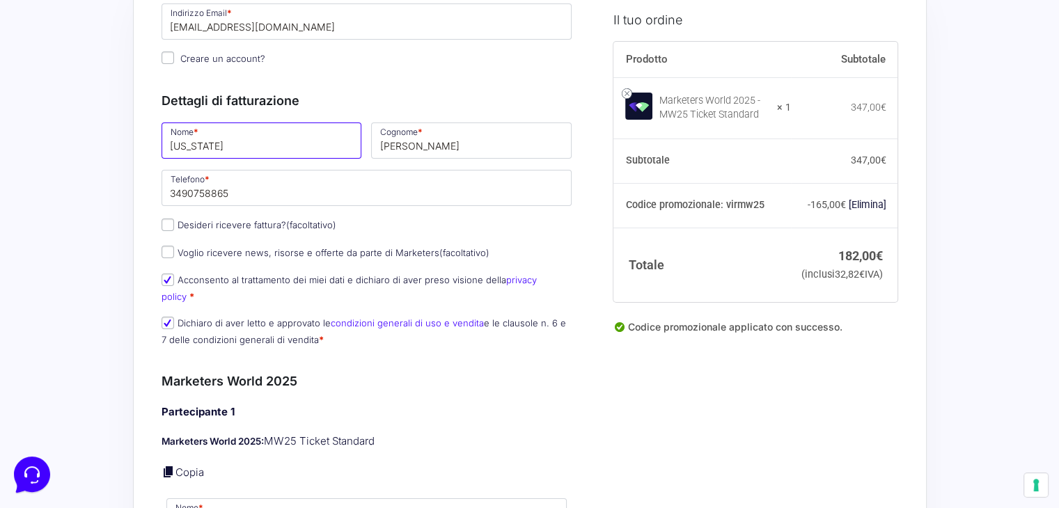
click at [223, 140] on input "[US_STATE]" at bounding box center [262, 141] width 201 height 36
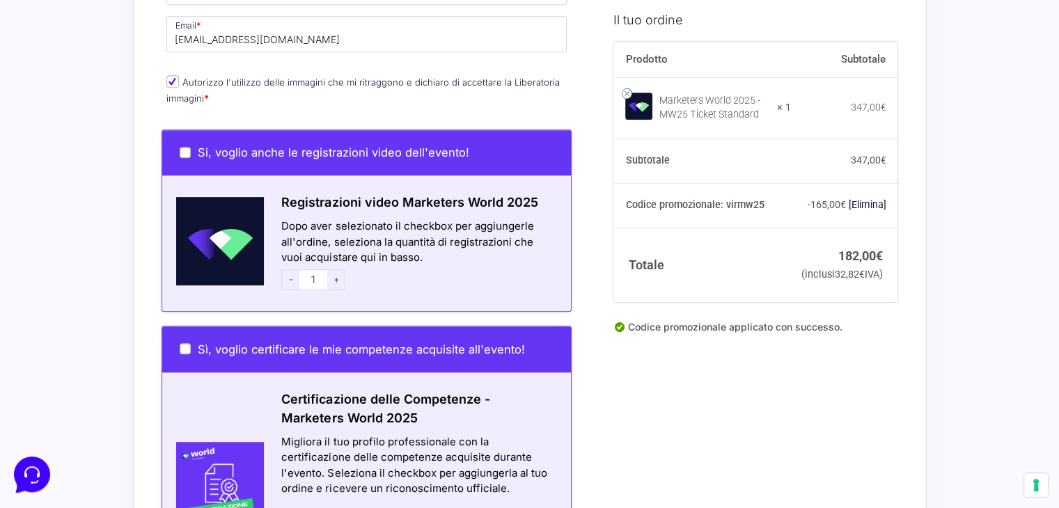
scroll to position [696, 0]
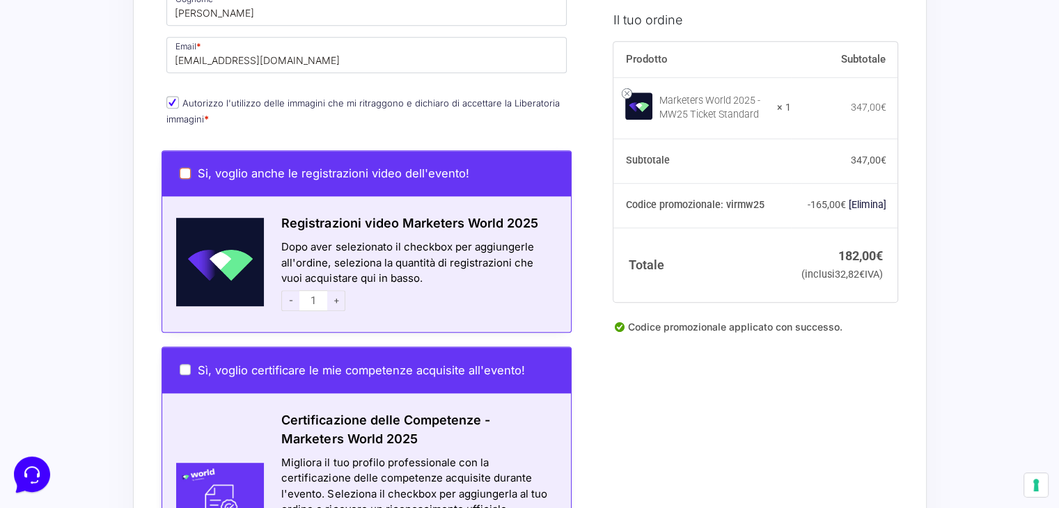
click at [187, 168] on input "Si, voglio anche le registrazioni video dell'evento!" at bounding box center [185, 173] width 11 height 11
checkbox input "true"
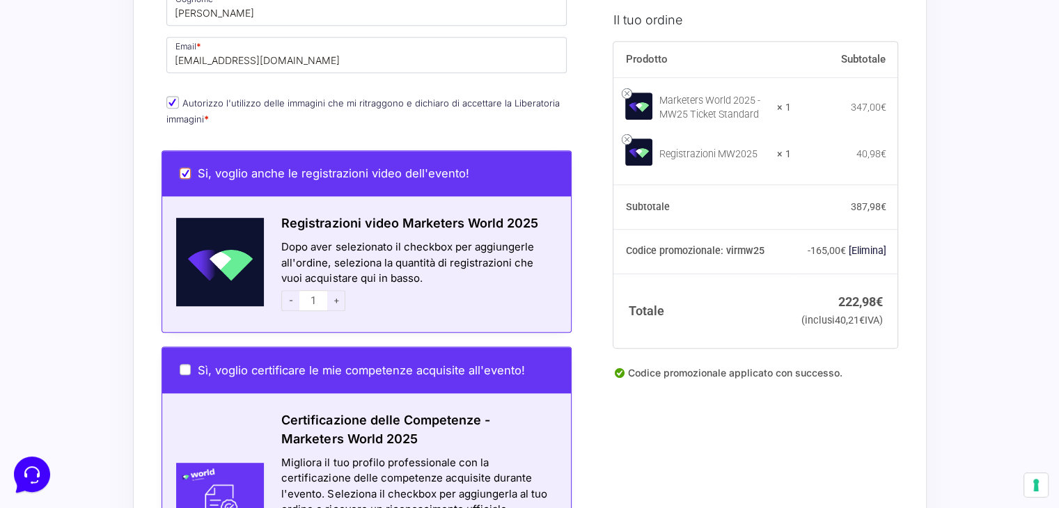
click at [185, 168] on input "Si, voglio anche le registrazioni video dell'evento!" at bounding box center [185, 173] width 11 height 11
checkbox input "false"
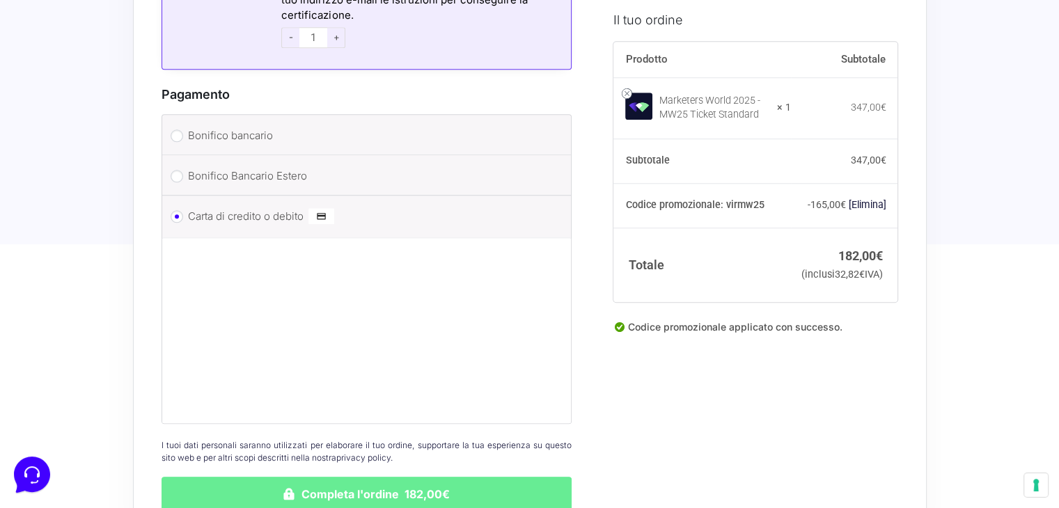
scroll to position [1323, 0]
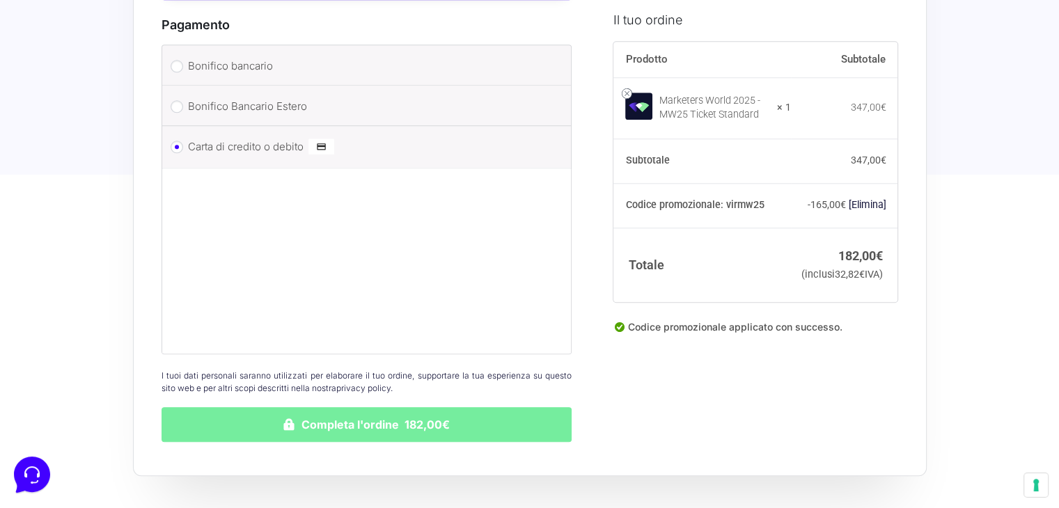
click at [380, 409] on button "Completa l'ordine 182,00€" at bounding box center [367, 424] width 411 height 35
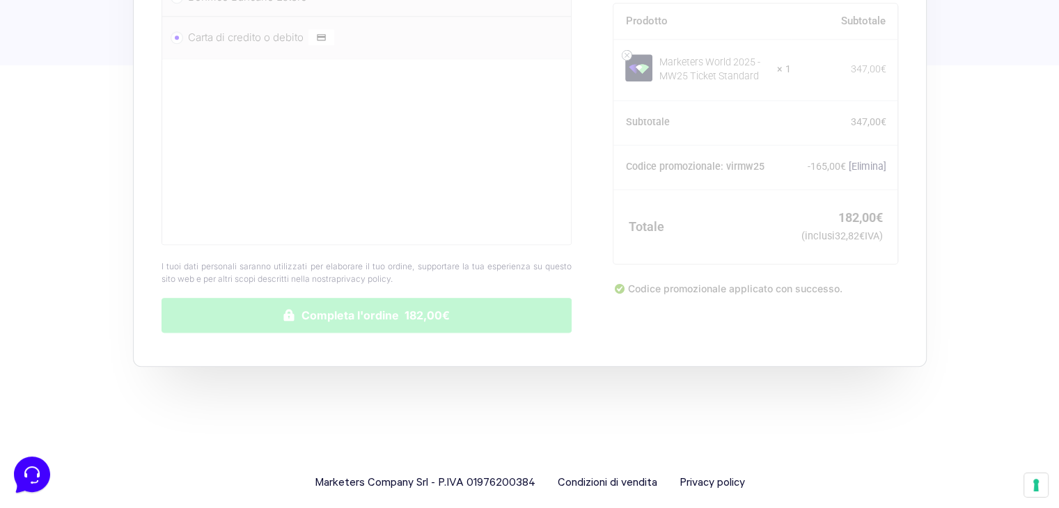
scroll to position [1414, 0]
